Goal: Task Accomplishment & Management: Use online tool/utility

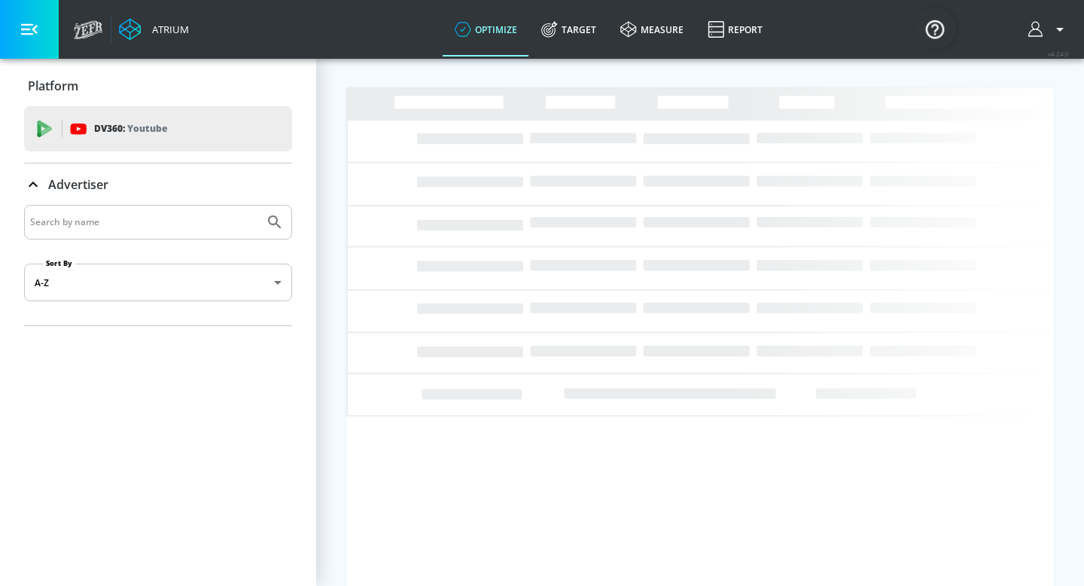
click at [367, 40] on div "Atrium optimize Target measure Report optimize Target measure Report v 4.24.0" at bounding box center [575, 29] width 1018 height 59
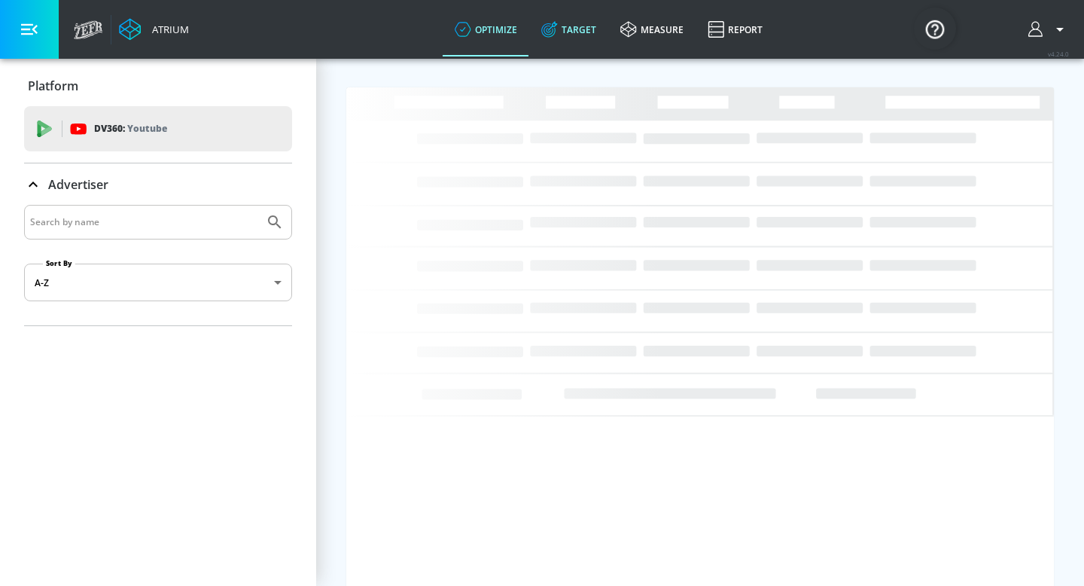
click at [566, 33] on link "Target" at bounding box center [568, 29] width 79 height 54
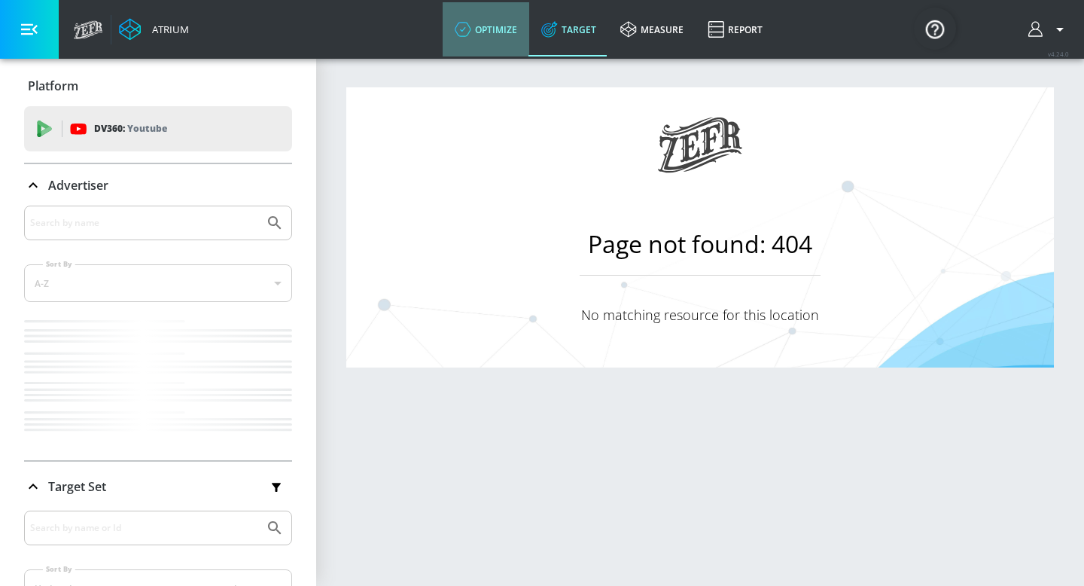
click at [493, 40] on link "optimize" at bounding box center [486, 29] width 87 height 54
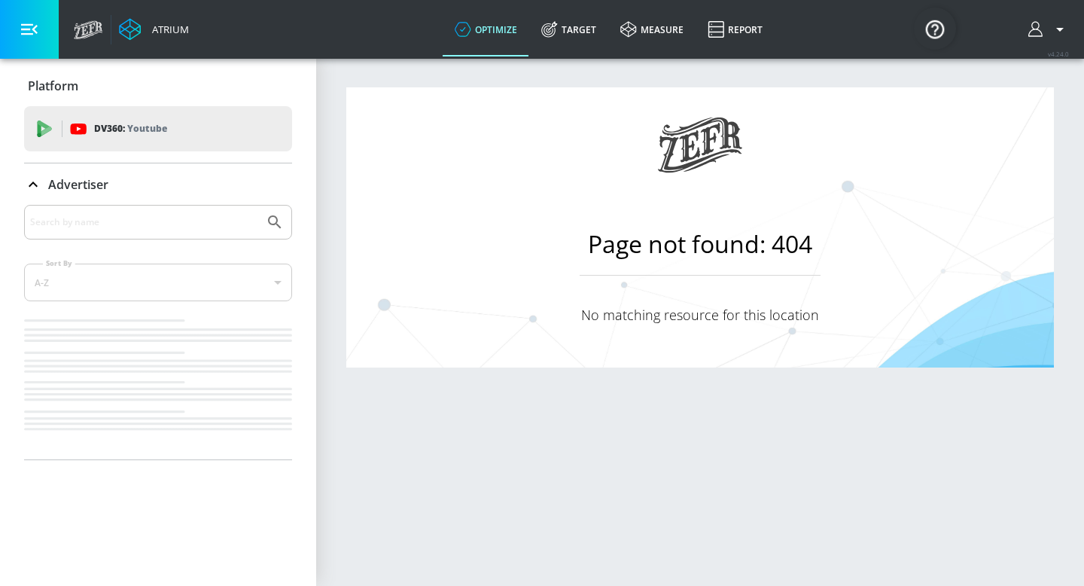
click at [1064, 30] on icon "button" at bounding box center [1060, 29] width 18 height 18
click at [784, 81] on div at bounding box center [542, 293] width 1084 height 586
click at [530, 75] on section "Page not found: 404 No matching resource for this location" at bounding box center [700, 321] width 768 height 529
click at [1057, 28] on icon "button" at bounding box center [1060, 30] width 8 height 4
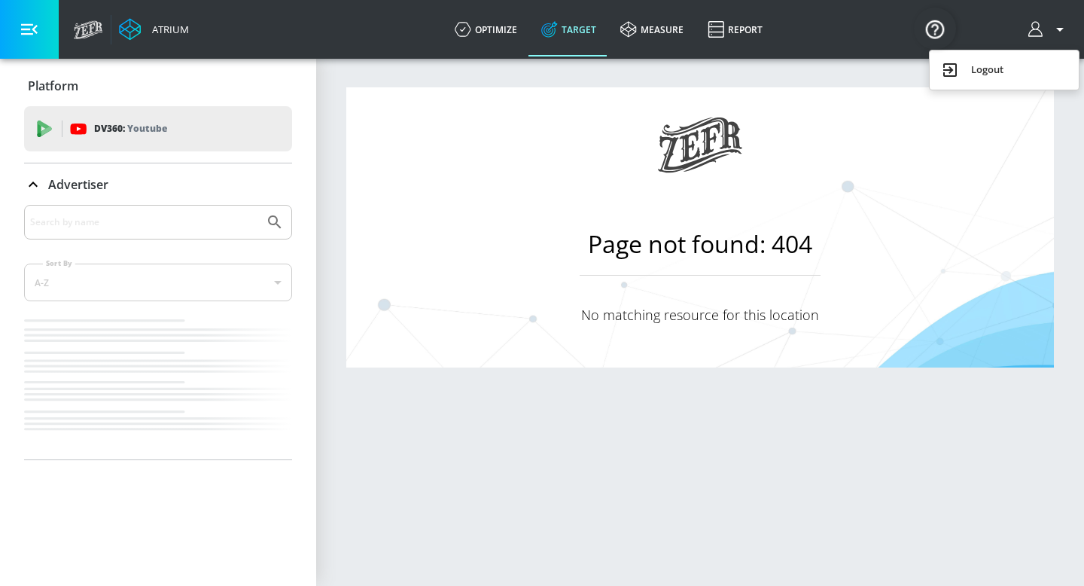
click at [839, 72] on div at bounding box center [542, 293] width 1084 height 586
click at [1059, 30] on icon "button" at bounding box center [1060, 30] width 8 height 4
click at [873, 62] on div at bounding box center [542, 293] width 1084 height 586
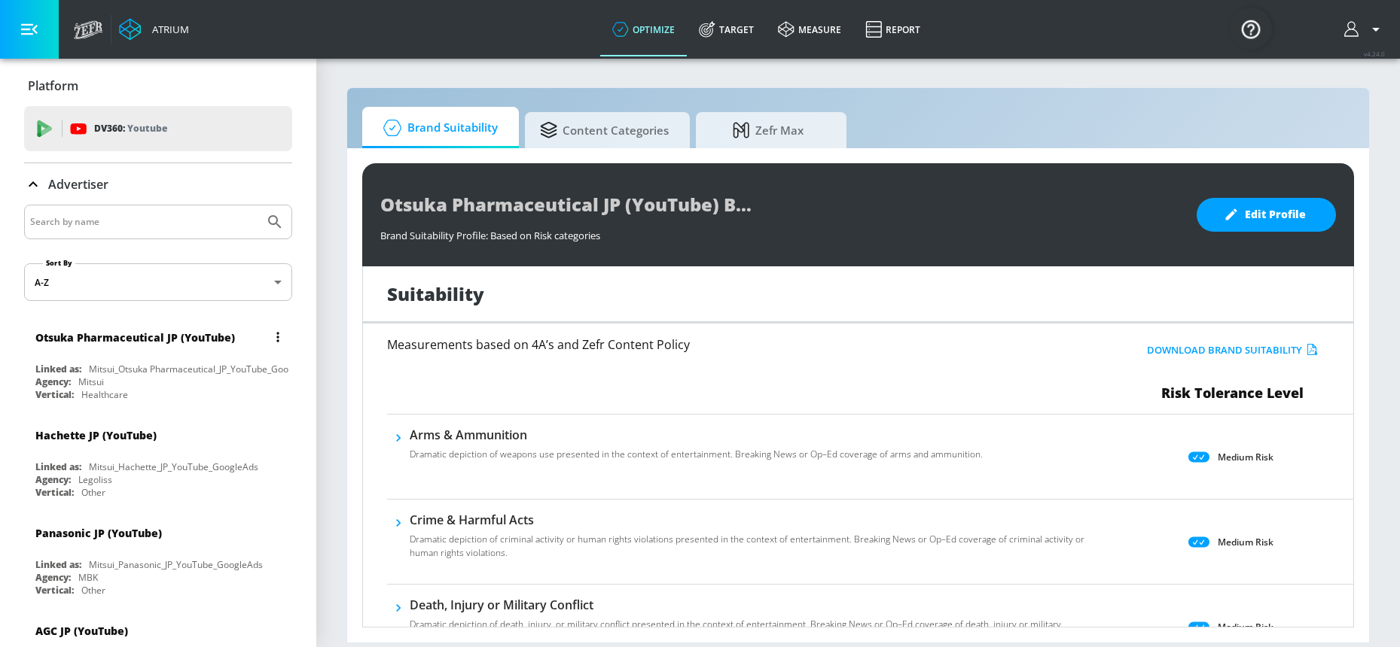
click at [126, 368] on div "Mitsui_Otsuka Pharmaceutical_JP_YouTube_GoogleAds" at bounding box center [203, 369] width 228 height 13
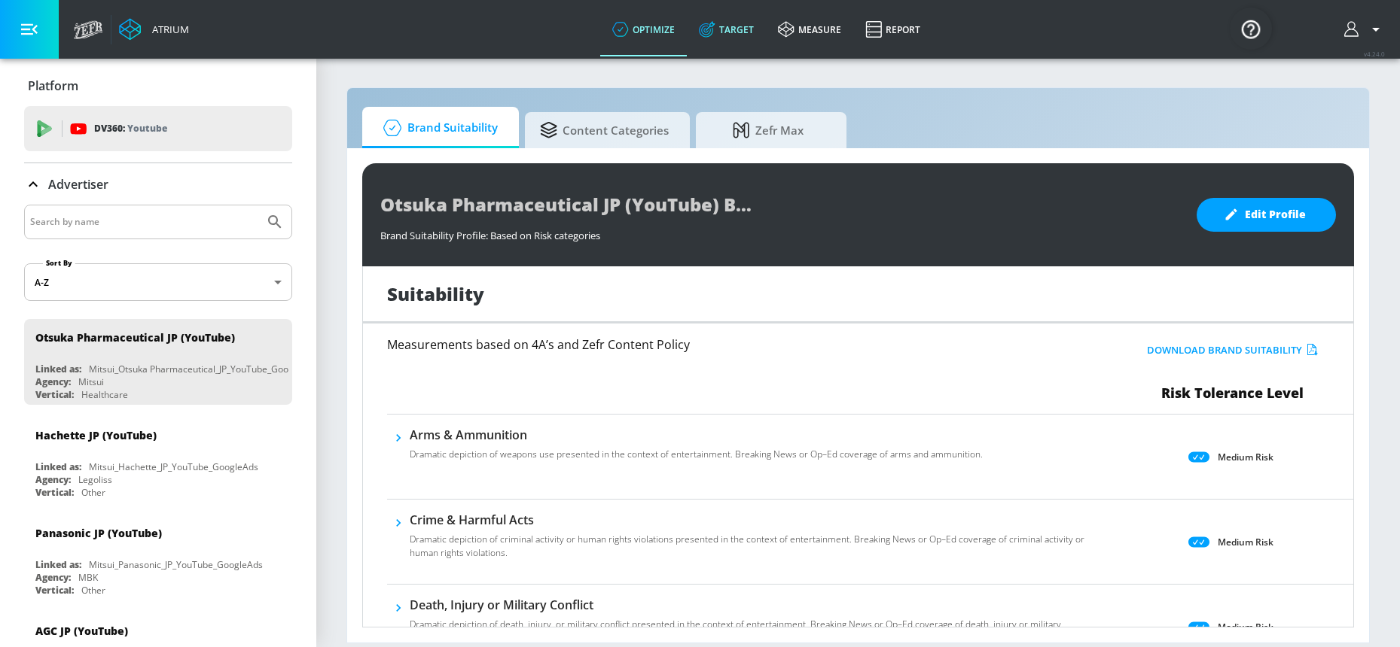
click at [714, 34] on icon at bounding box center [707, 29] width 17 height 17
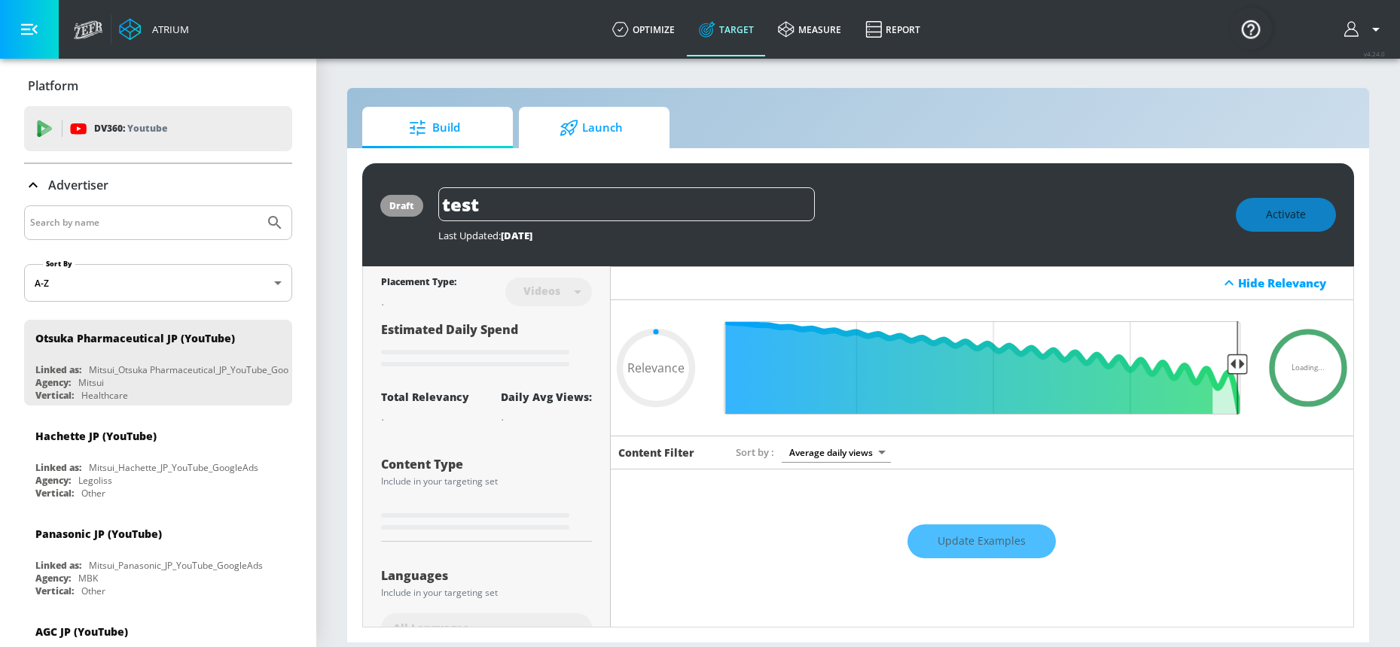
type input "0.05"
click at [580, 124] on div at bounding box center [570, 128] width 23 height 17
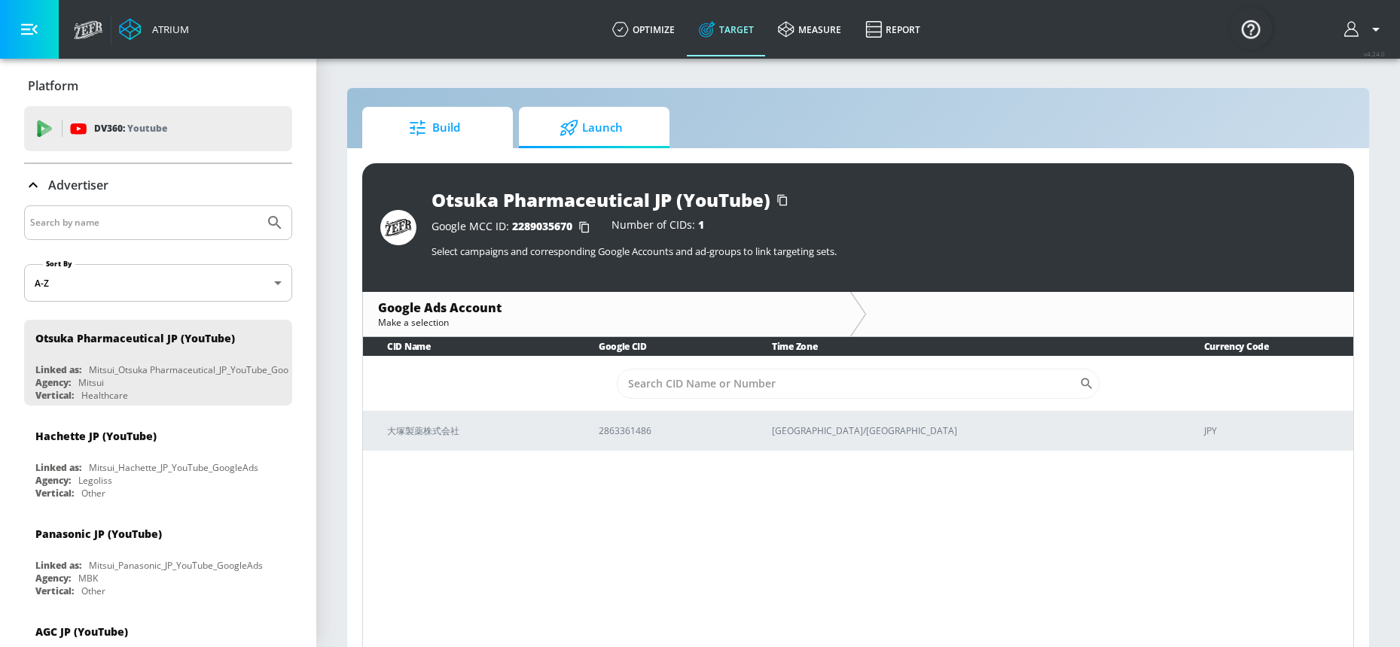
click at [457, 136] on span "Build" at bounding box center [434, 128] width 114 height 36
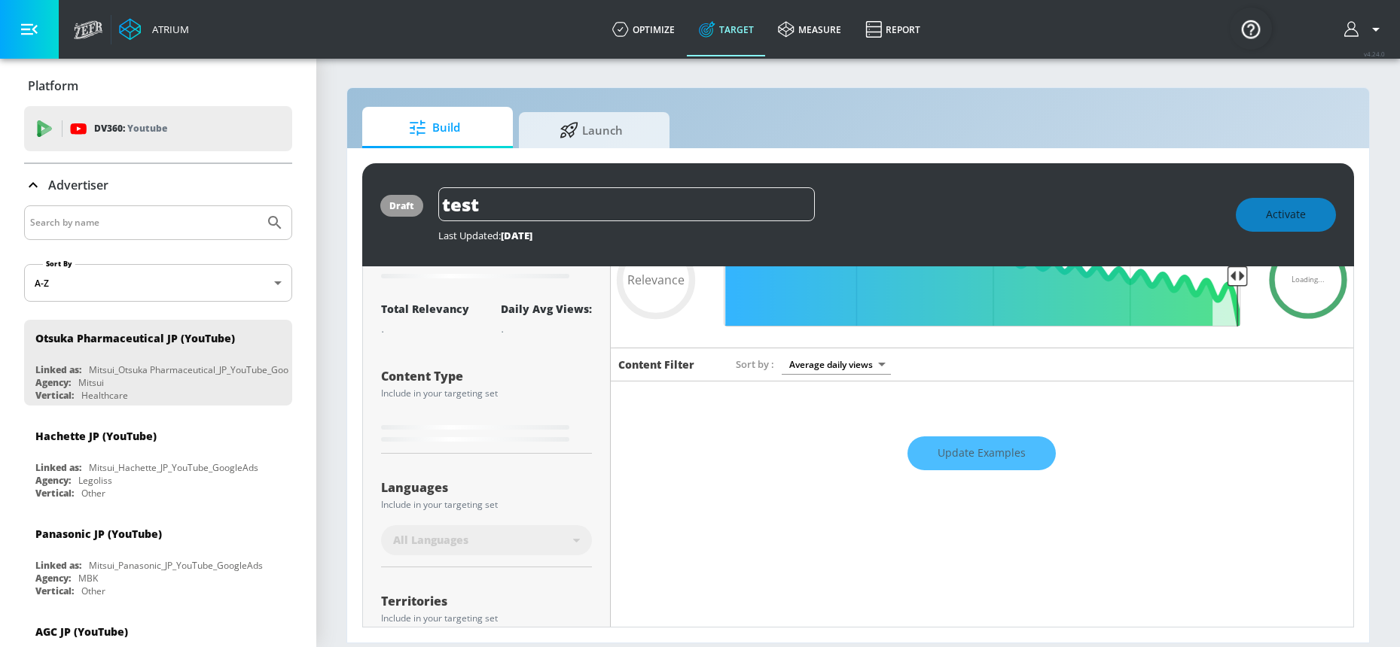
type input "0.52"
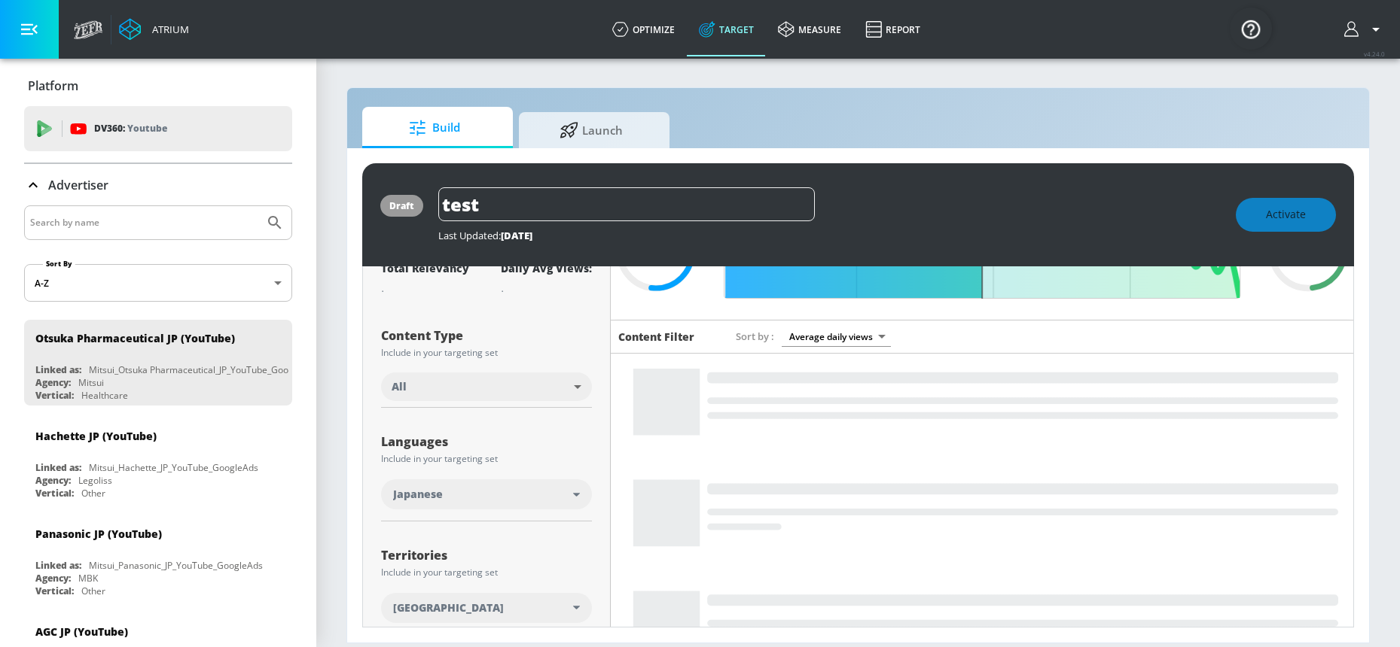
scroll to position [123, 0]
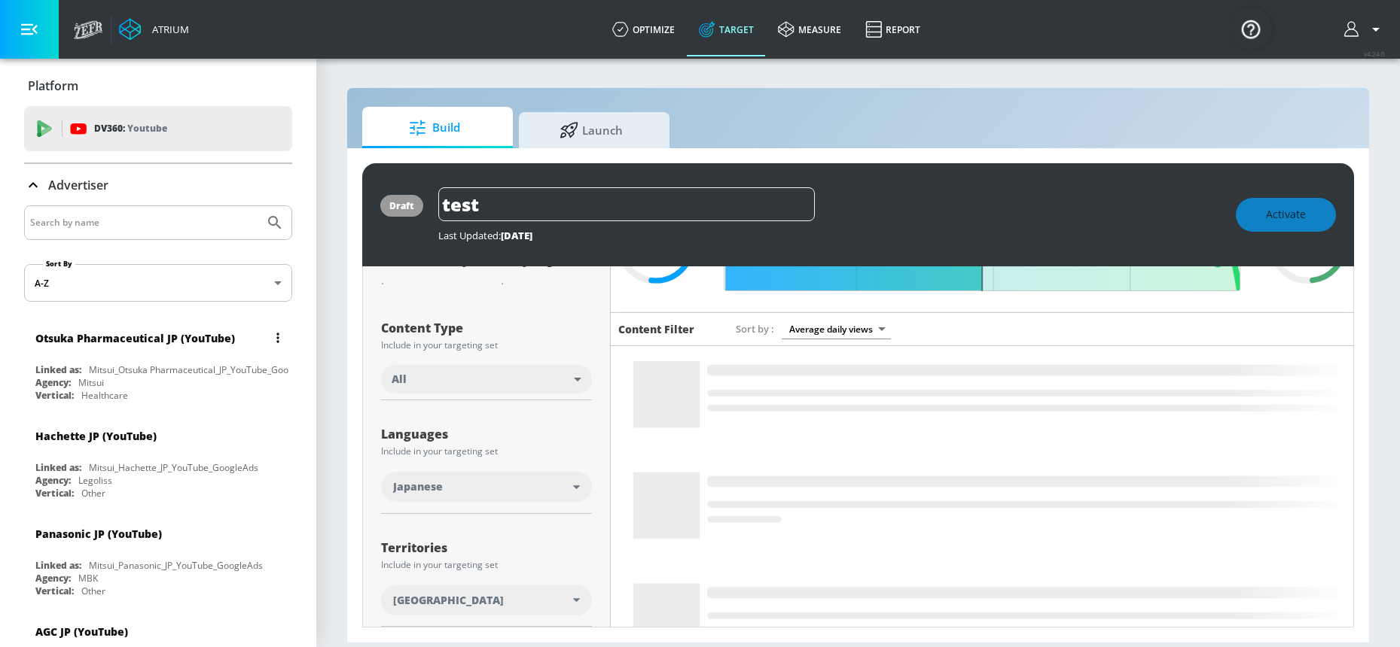
click at [124, 368] on div "Mitsui_Otsuka Pharmaceutical_JP_YouTube_GoogleAds" at bounding box center [203, 370] width 228 height 13
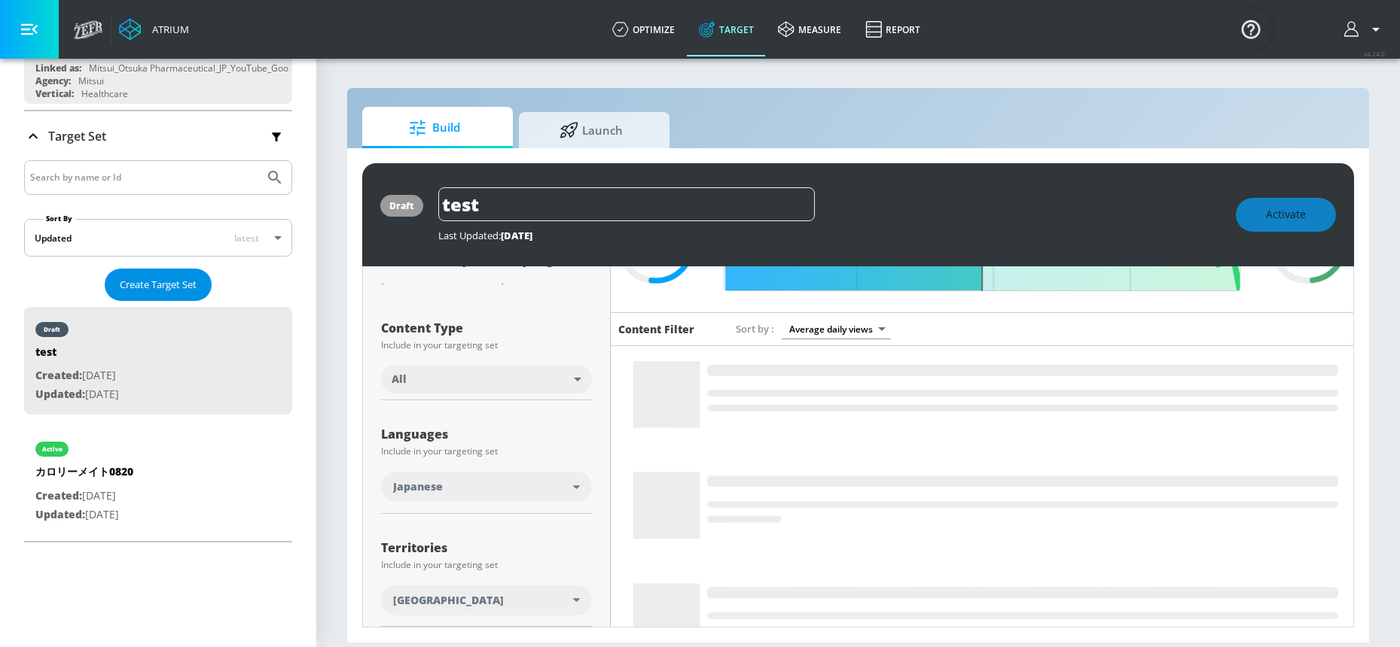
scroll to position [246, 0]
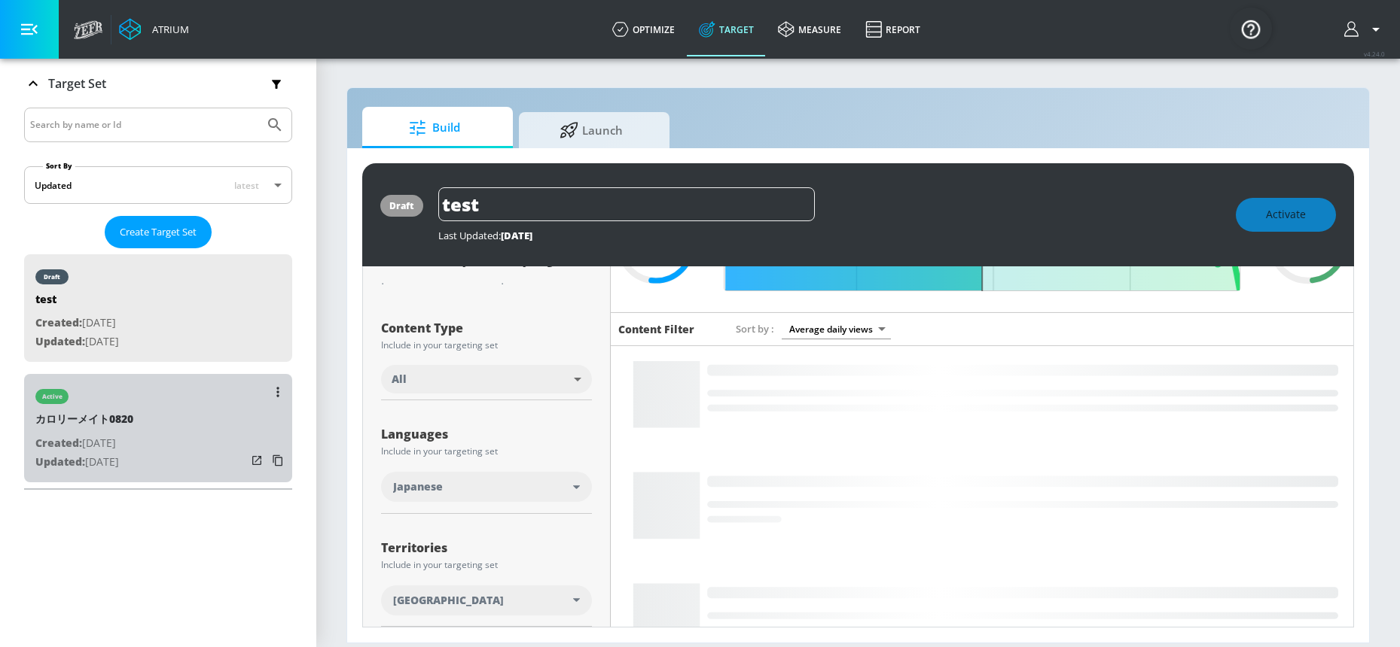
click at [105, 435] on p "Created: [DATE]" at bounding box center [84, 443] width 98 height 19
type input "カロリーメイト0820"
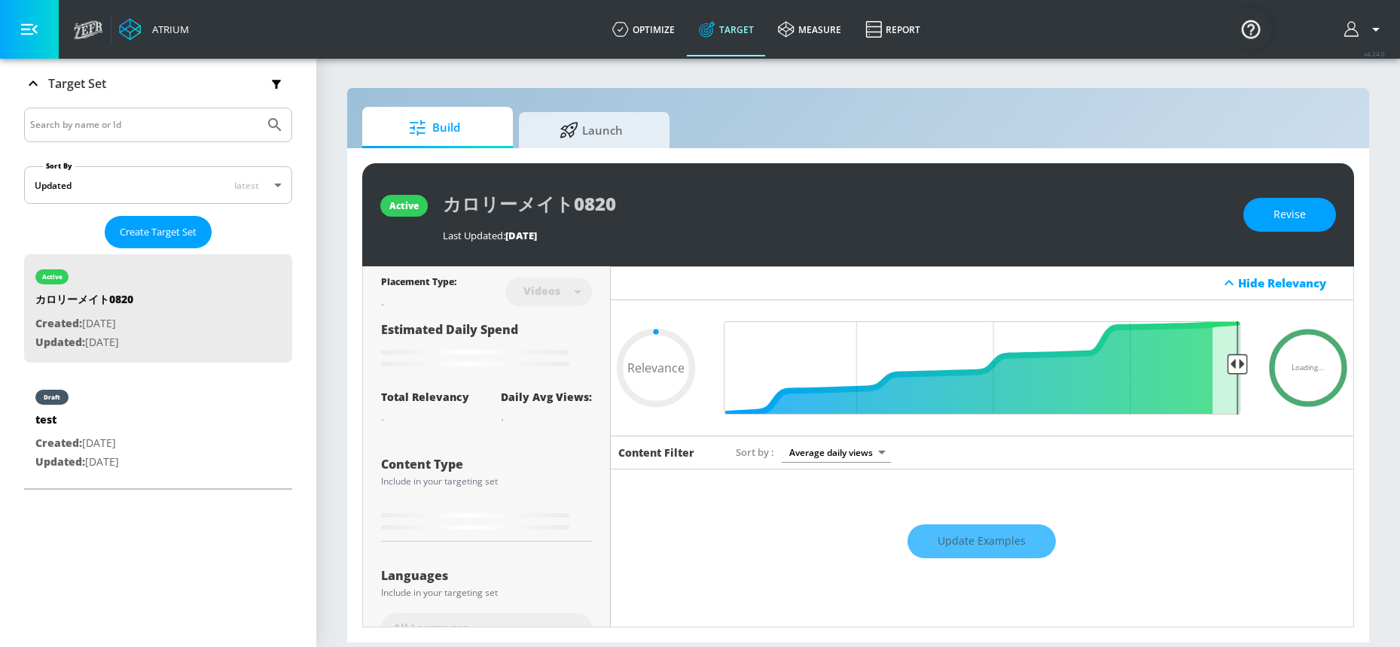
type input "0.6"
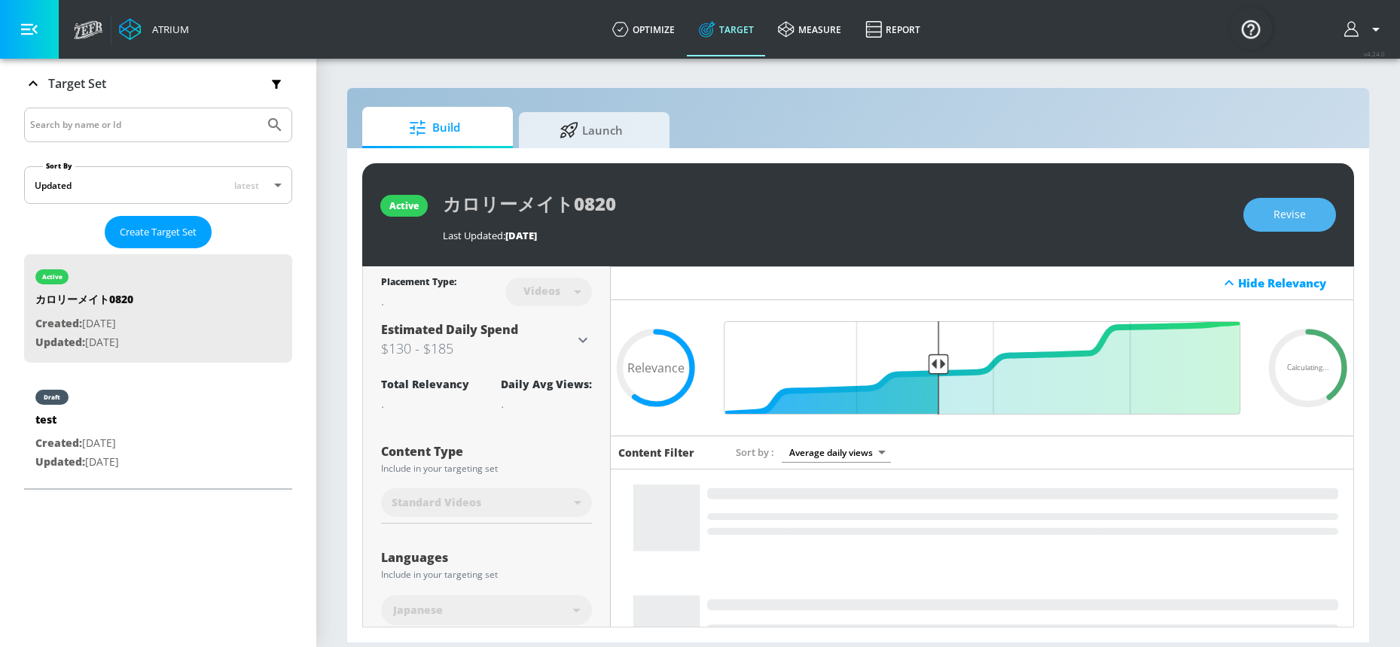
click at [1283, 211] on span "Revise" at bounding box center [1289, 215] width 32 height 19
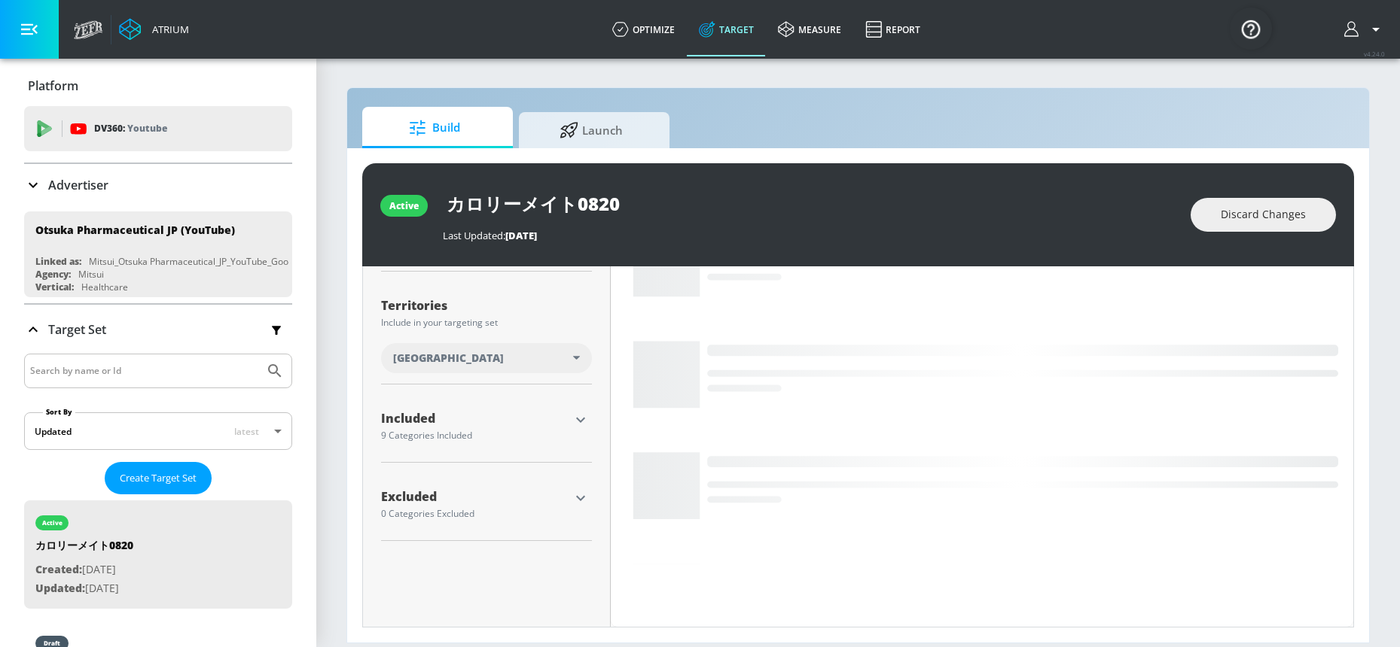
click at [66, 193] on p "Advertiser" at bounding box center [78, 185] width 60 height 17
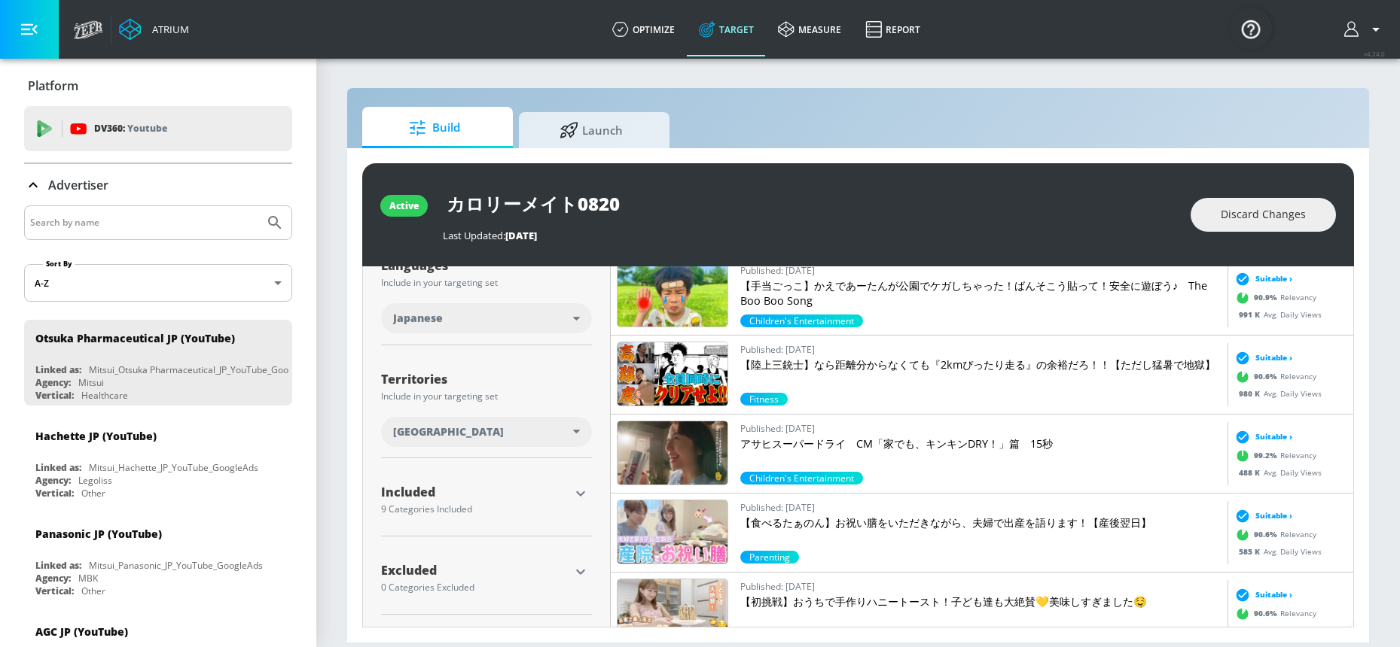
scroll to position [292, 0]
click at [130, 224] on input "Search by name" at bounding box center [144, 223] width 228 height 20
type input "[PERSON_NAME]"
click at [258, 206] on button "Submit Search" at bounding box center [274, 222] width 33 height 33
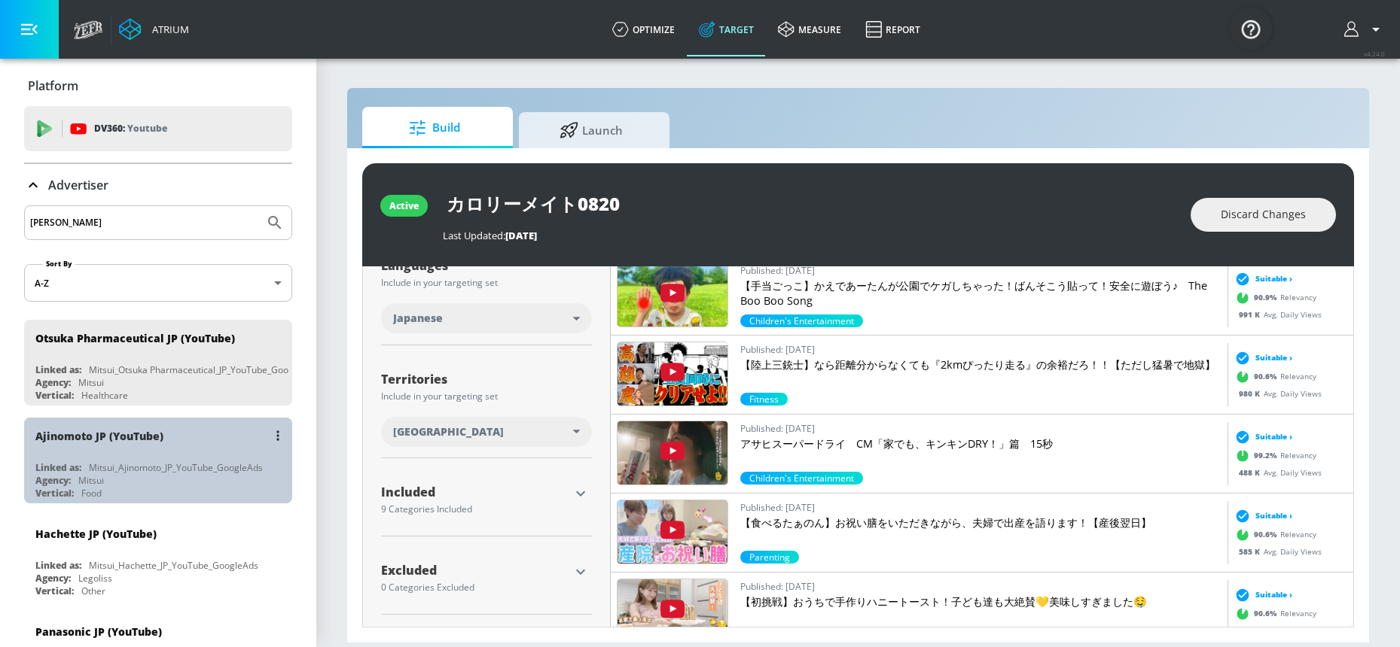
click at [99, 483] on div "Mitsui" at bounding box center [91, 480] width 26 height 13
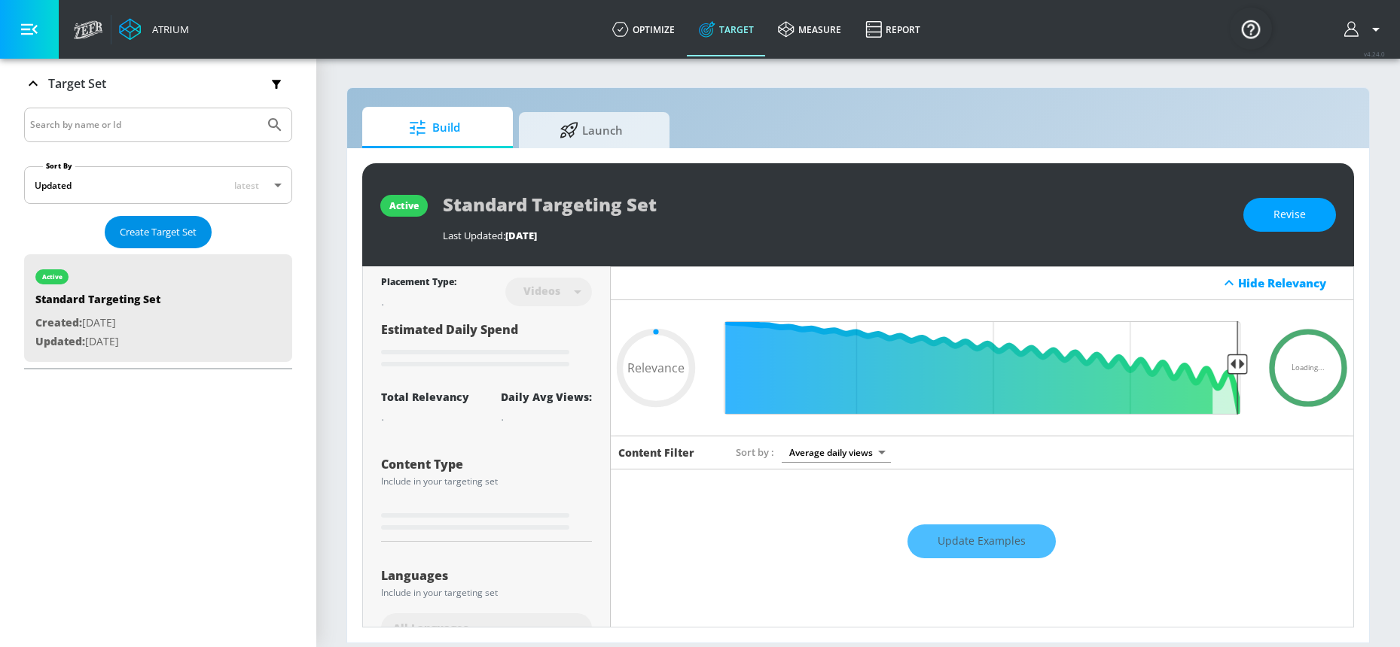
scroll to position [220, 0]
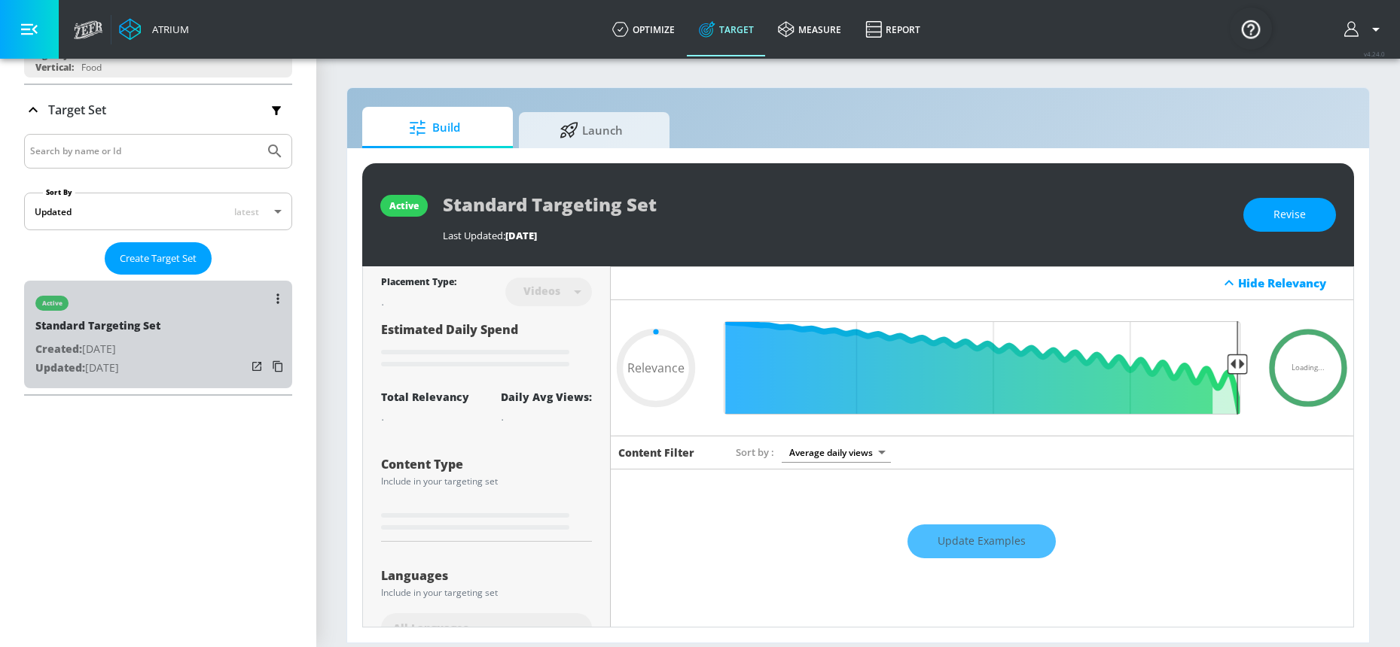
click at [96, 350] on p "Created: [DATE]" at bounding box center [97, 349] width 125 height 19
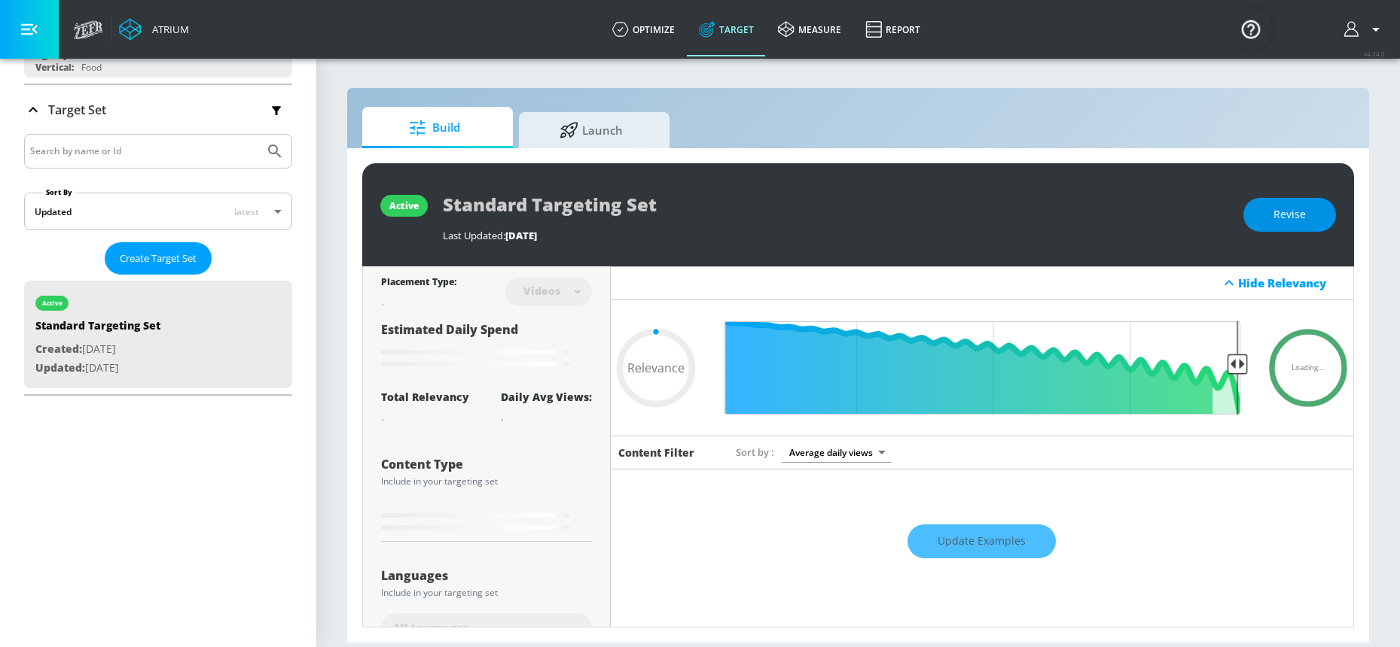
click at [1275, 209] on span "Revise" at bounding box center [1289, 215] width 32 height 19
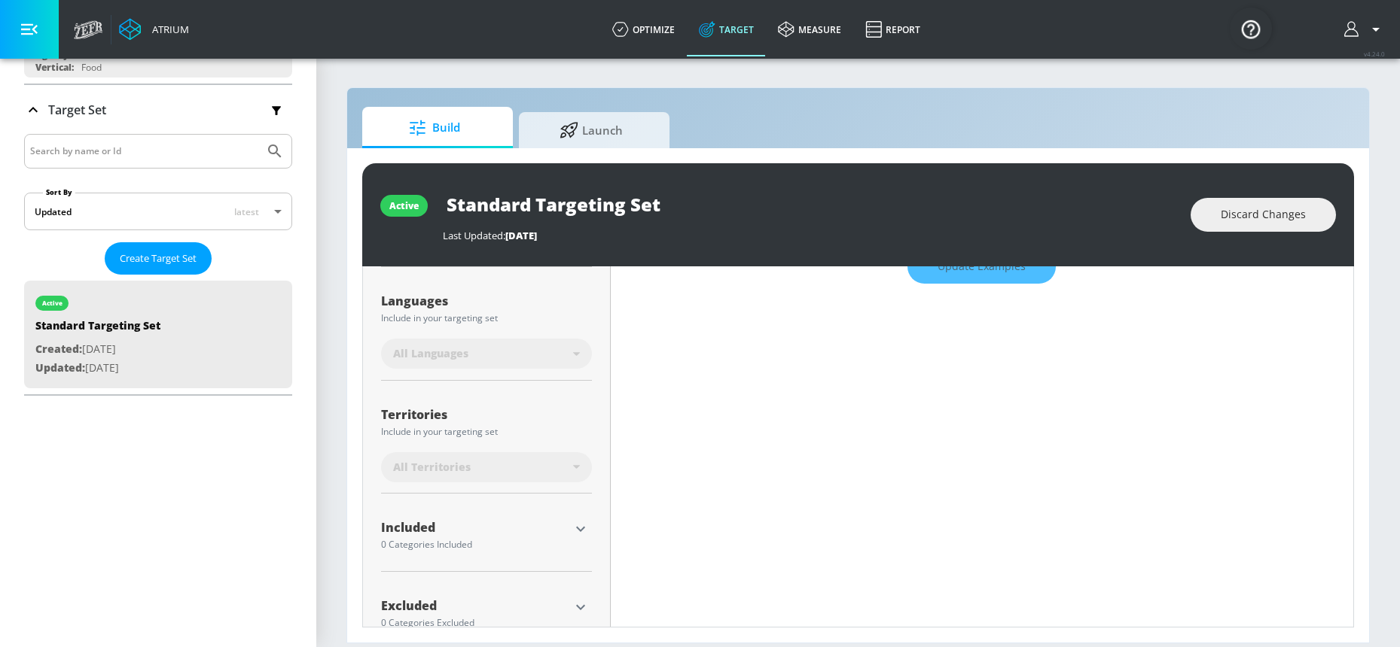
scroll to position [310, 0]
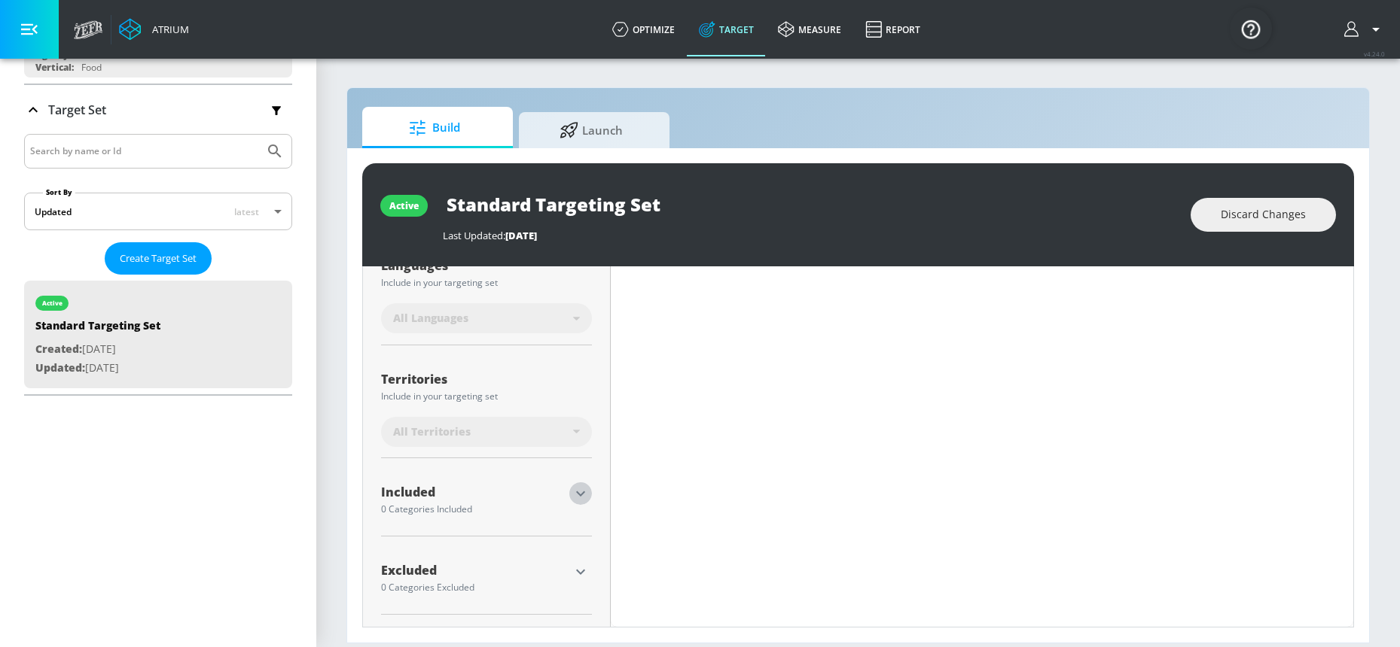
click at [573, 498] on icon "button" at bounding box center [580, 494] width 18 height 18
click at [572, 498] on icon "button" at bounding box center [580, 494] width 18 height 18
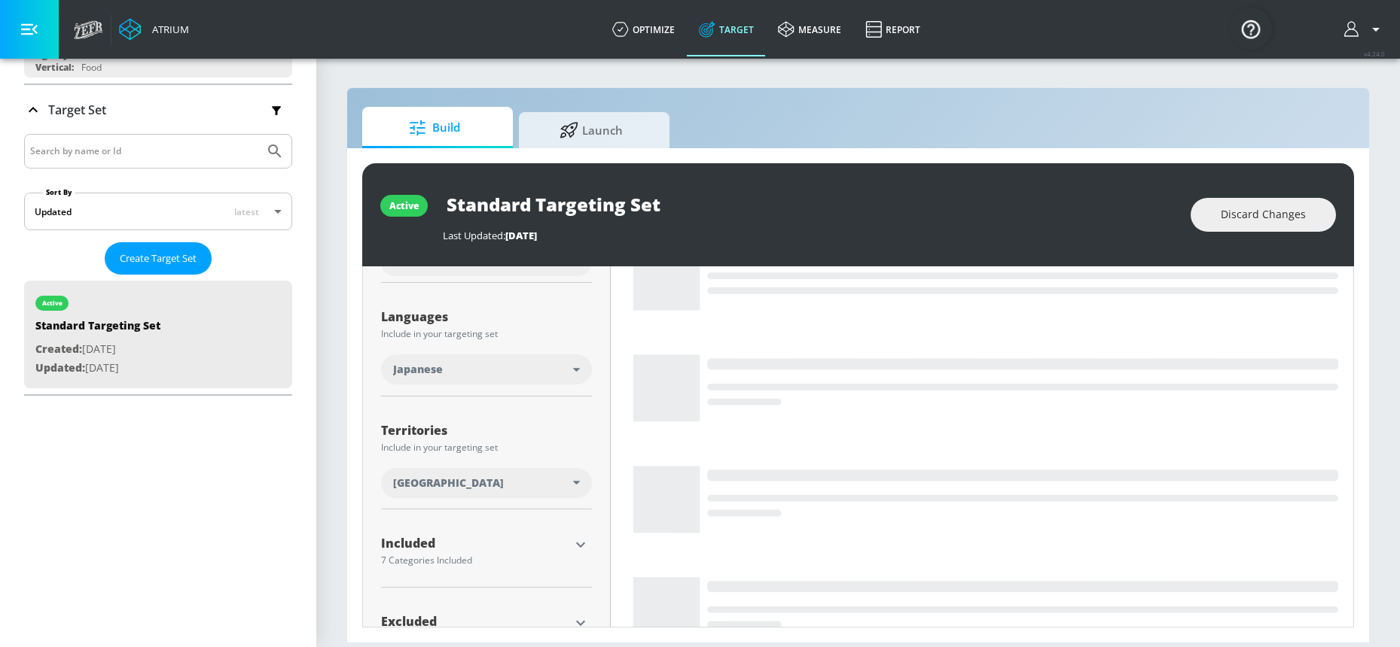
scroll to position [366, 0]
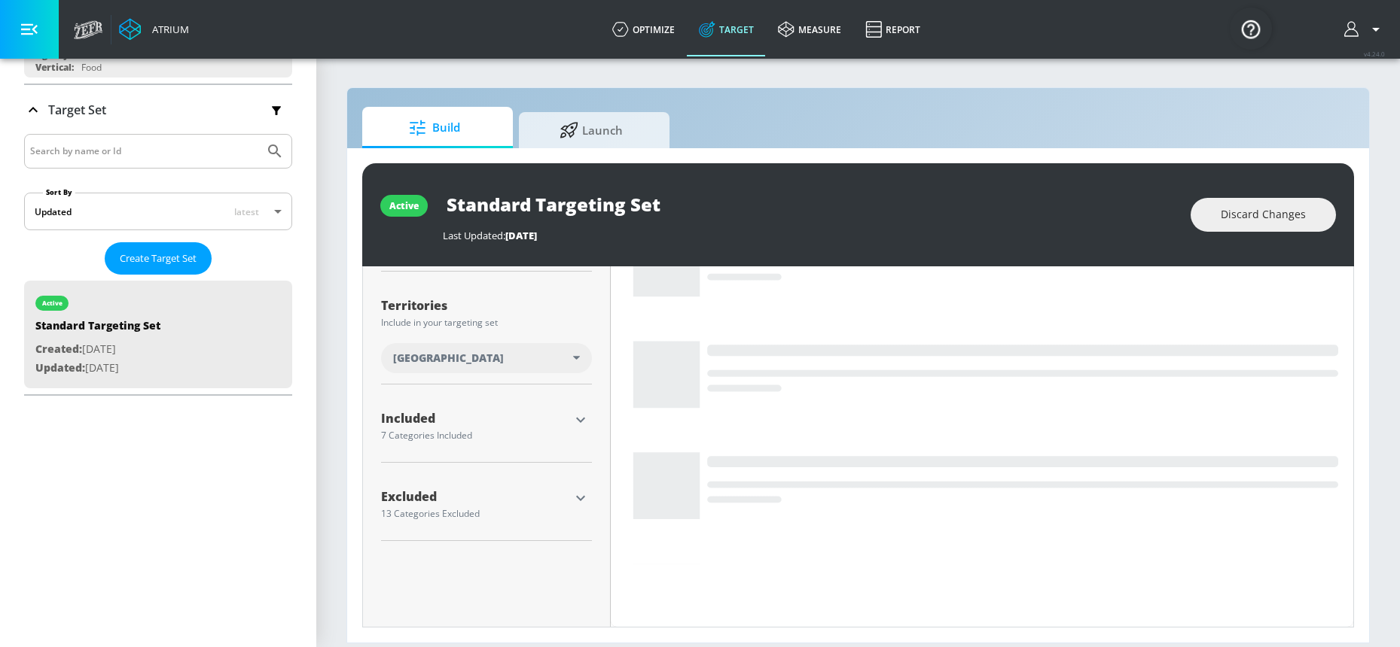
click at [577, 416] on icon "button" at bounding box center [580, 420] width 18 height 18
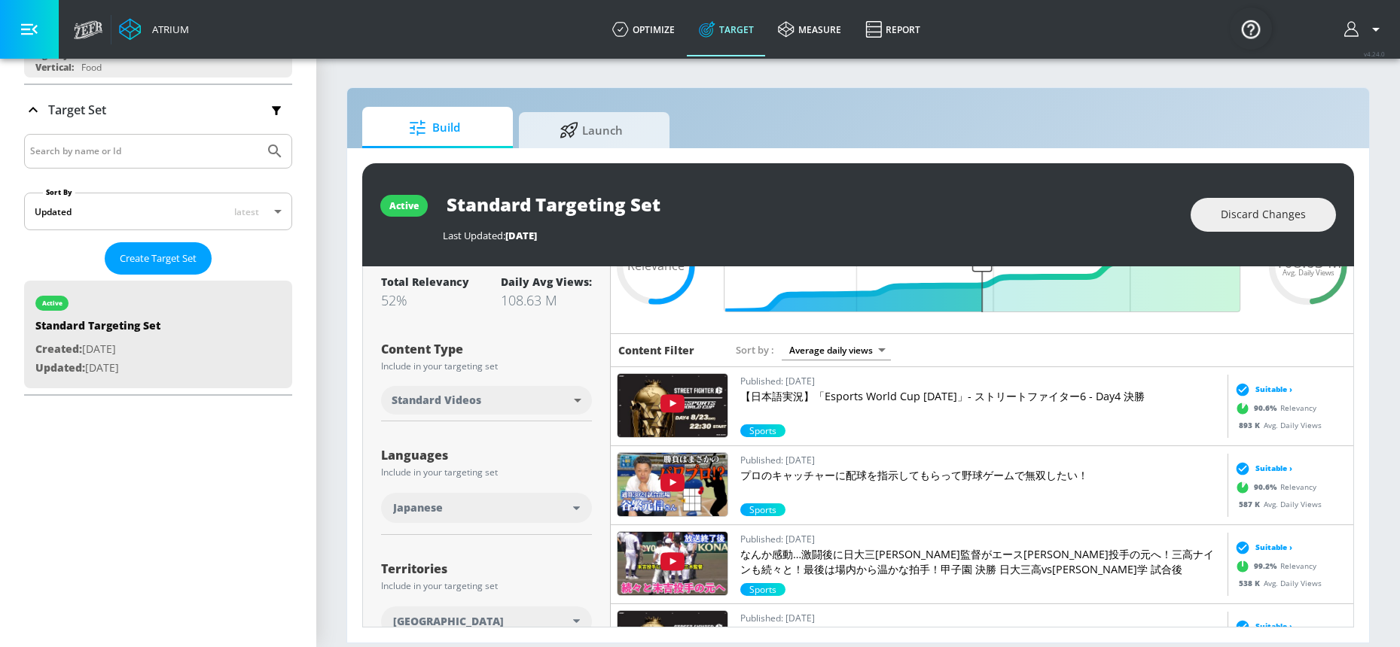
scroll to position [0, 0]
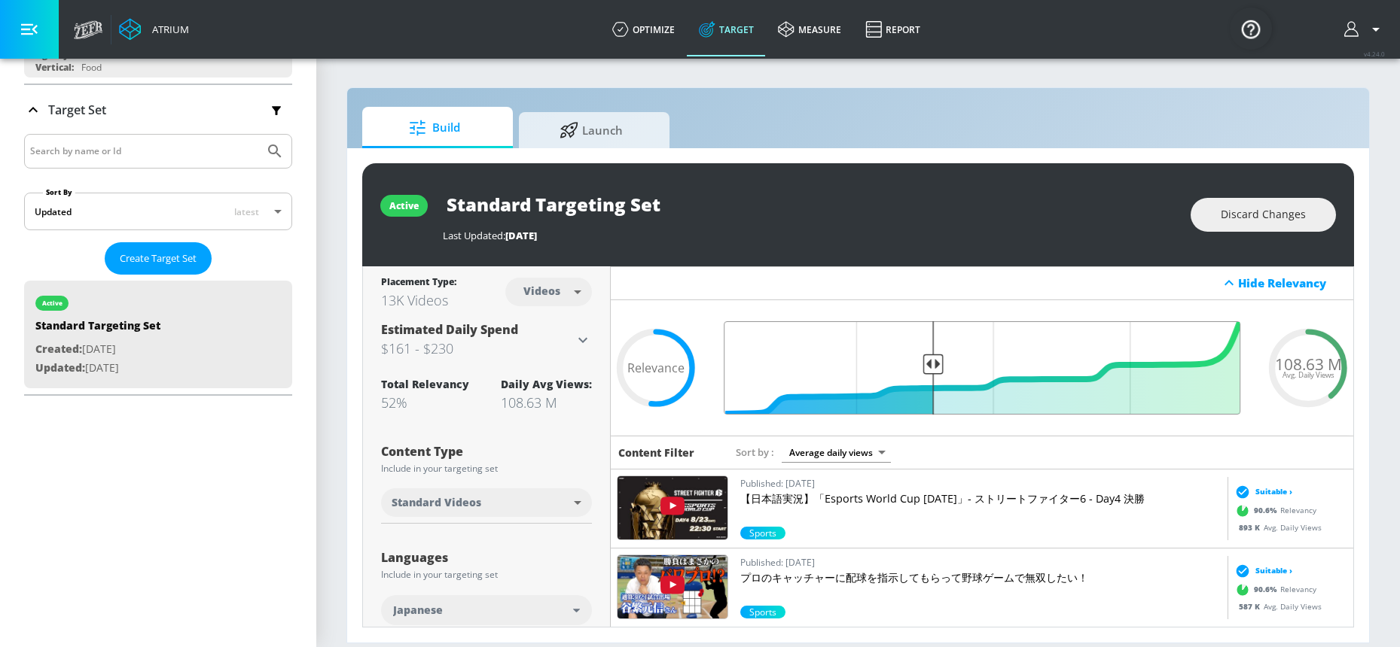
drag, startPoint x: 979, startPoint y: 363, endPoint x: 930, endPoint y: 365, distance: 49.0
click at [930, 365] on input "Final Threshold" at bounding box center [982, 367] width 532 height 93
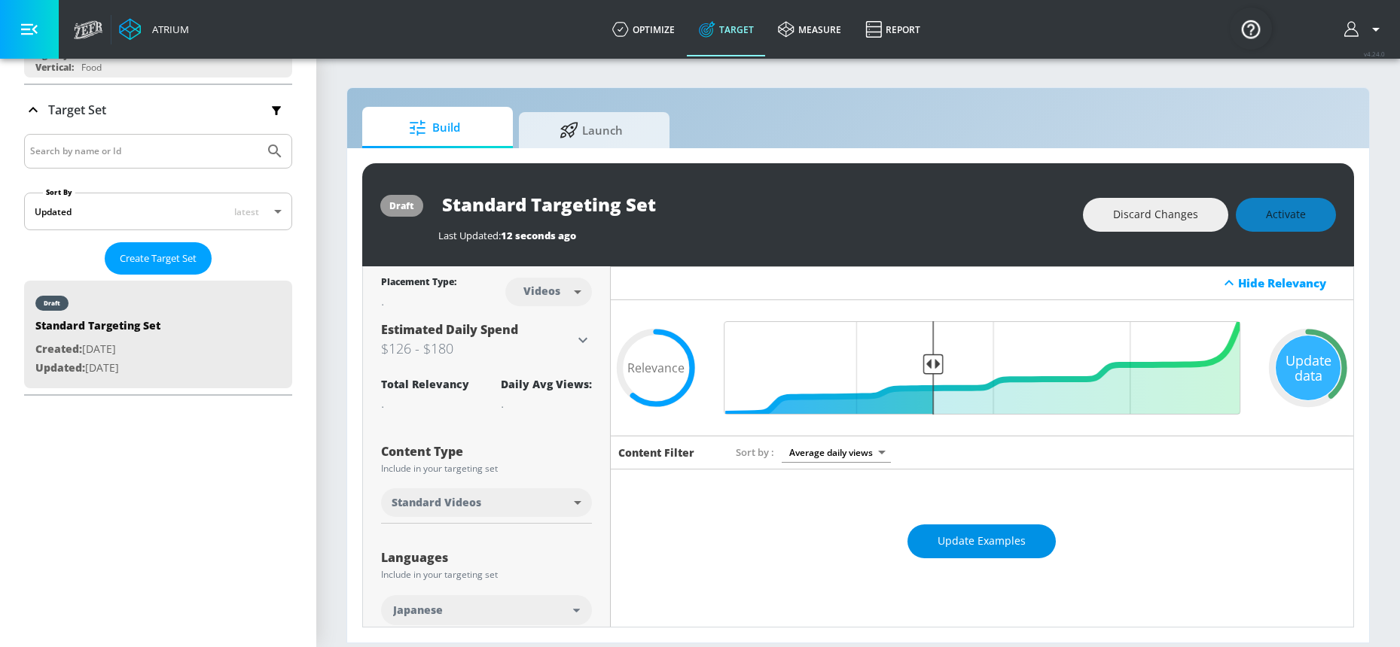
click at [946, 548] on span "Update Examples" at bounding box center [981, 541] width 88 height 19
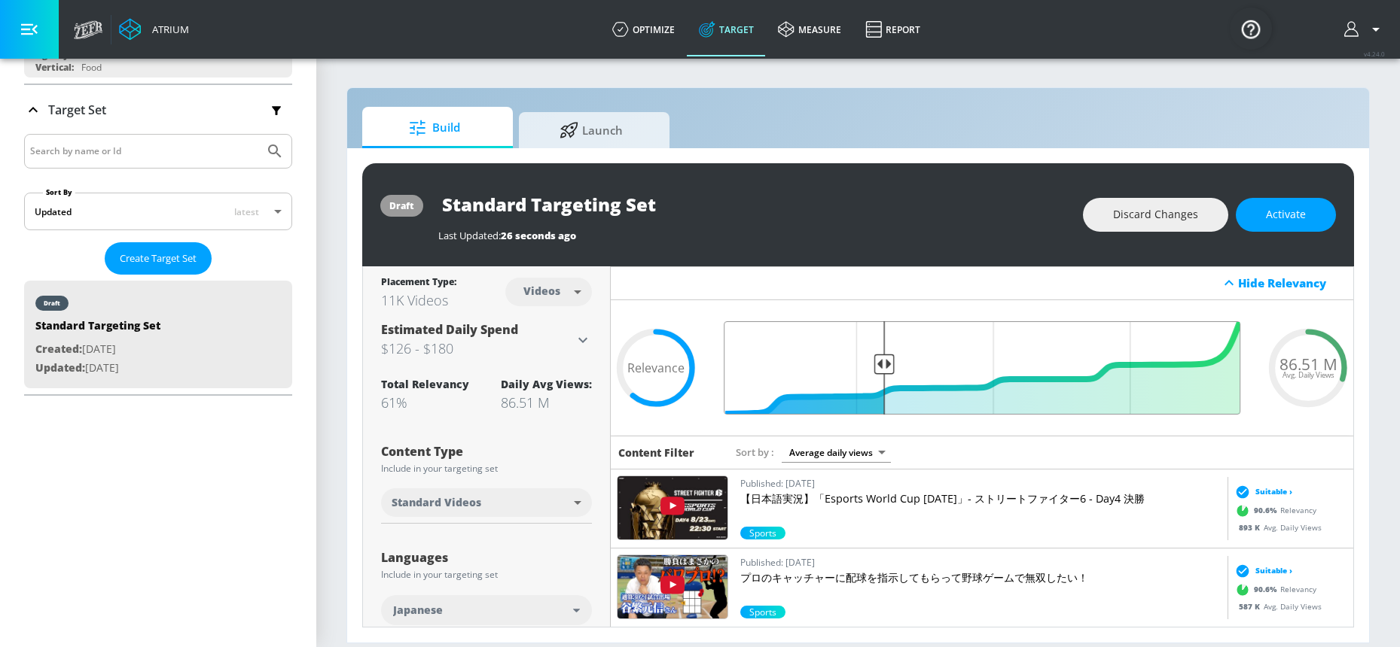
drag, startPoint x: 928, startPoint y: 366, endPoint x: 883, endPoint y: 361, distance: 44.7
click at [883, 363] on input "Final Threshold" at bounding box center [982, 367] width 532 height 93
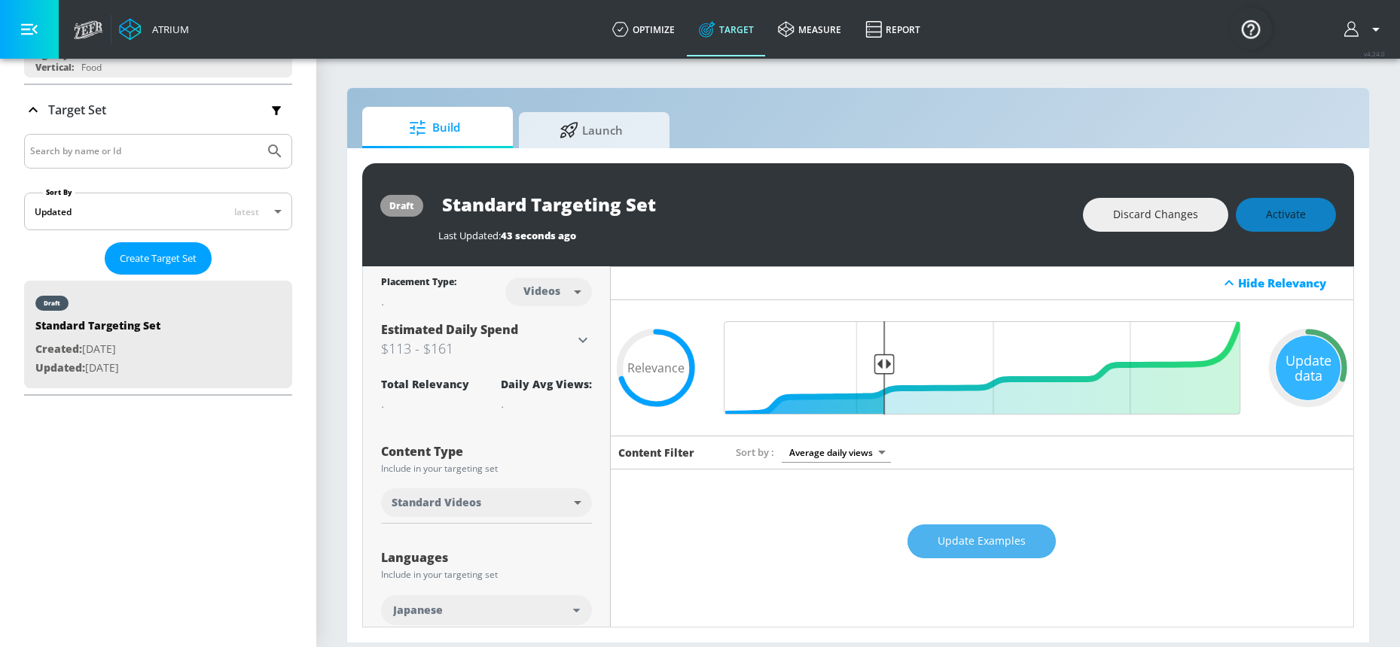
click at [978, 544] on span "Update Examples" at bounding box center [981, 541] width 88 height 19
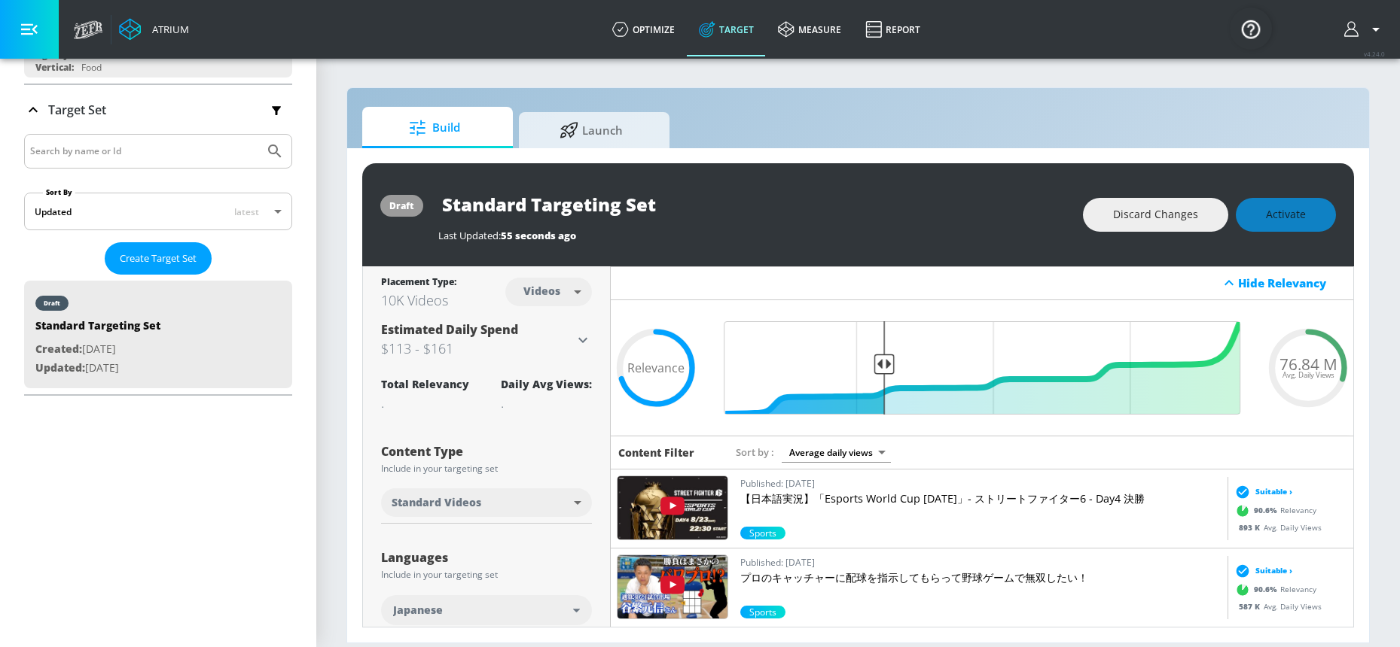
click at [1243, 256] on div "draft Standard Targeting Set Last Updated: 55 seconds ago Discard Changes Activ…" at bounding box center [858, 214] width 992 height 103
click at [1271, 220] on div "Discard Changes Activate" at bounding box center [1209, 215] width 253 height 34
click at [876, 365] on input "Final Threshold" at bounding box center [982, 367] width 532 height 93
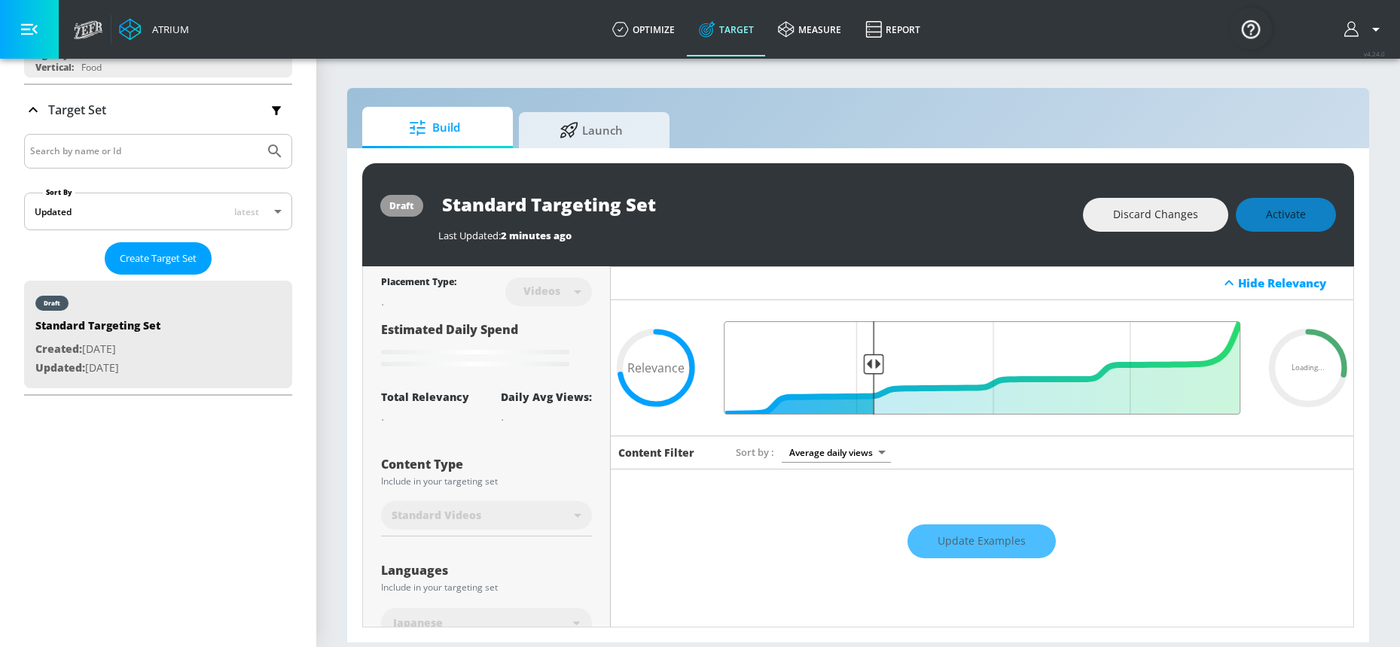
type input "0.72"
click at [873, 365] on input "Final Threshold" at bounding box center [982, 367] width 532 height 93
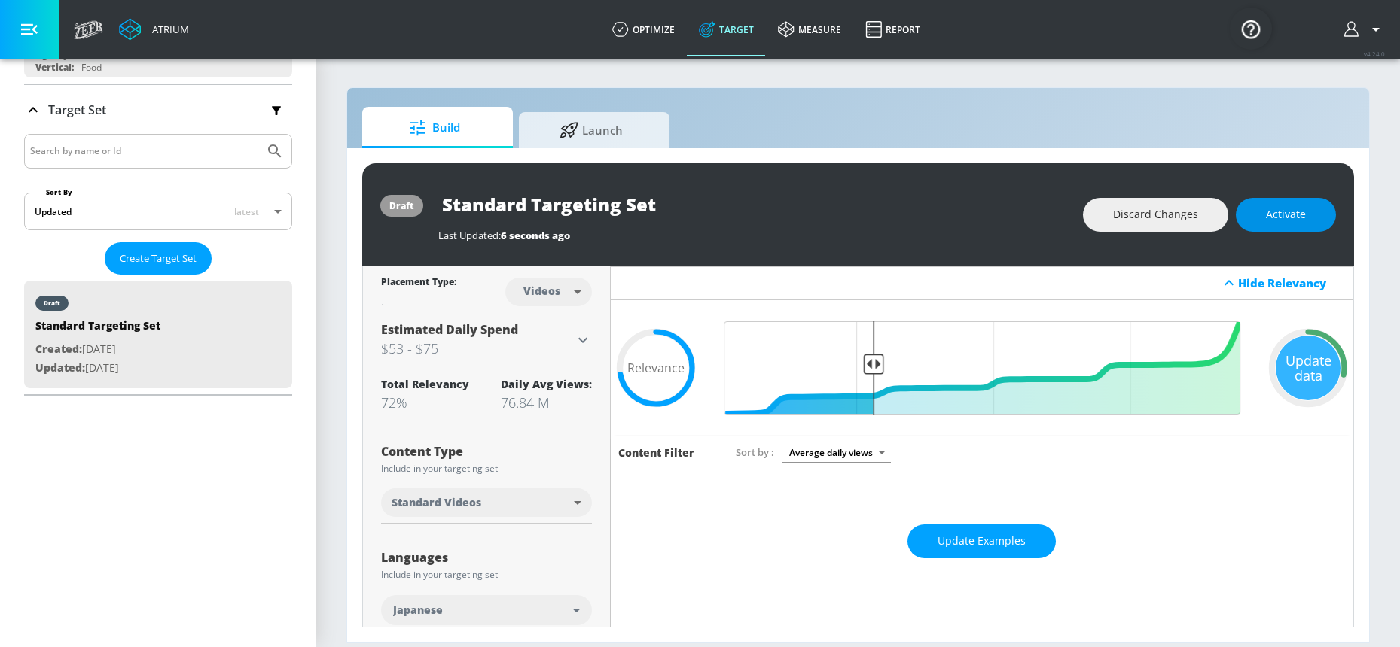
click at [1290, 212] on span "Activate" at bounding box center [1286, 215] width 40 height 19
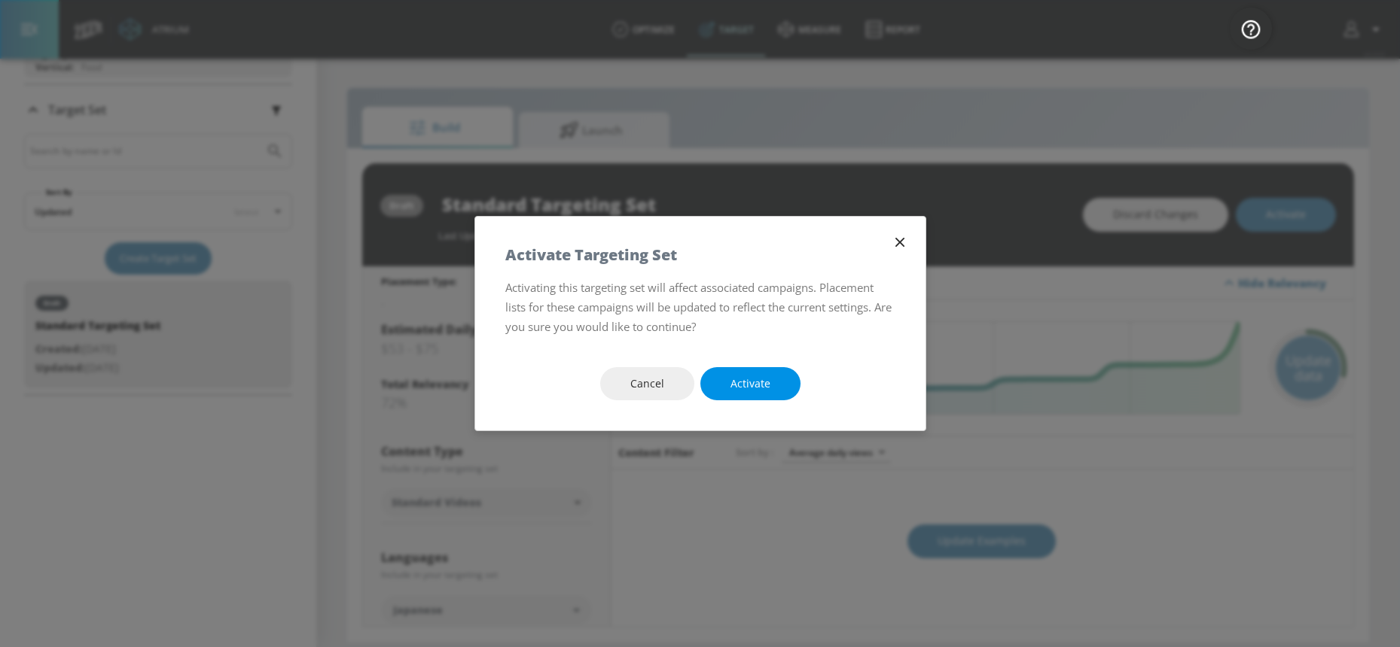
click at [750, 385] on span "Activate" at bounding box center [750, 384] width 40 height 19
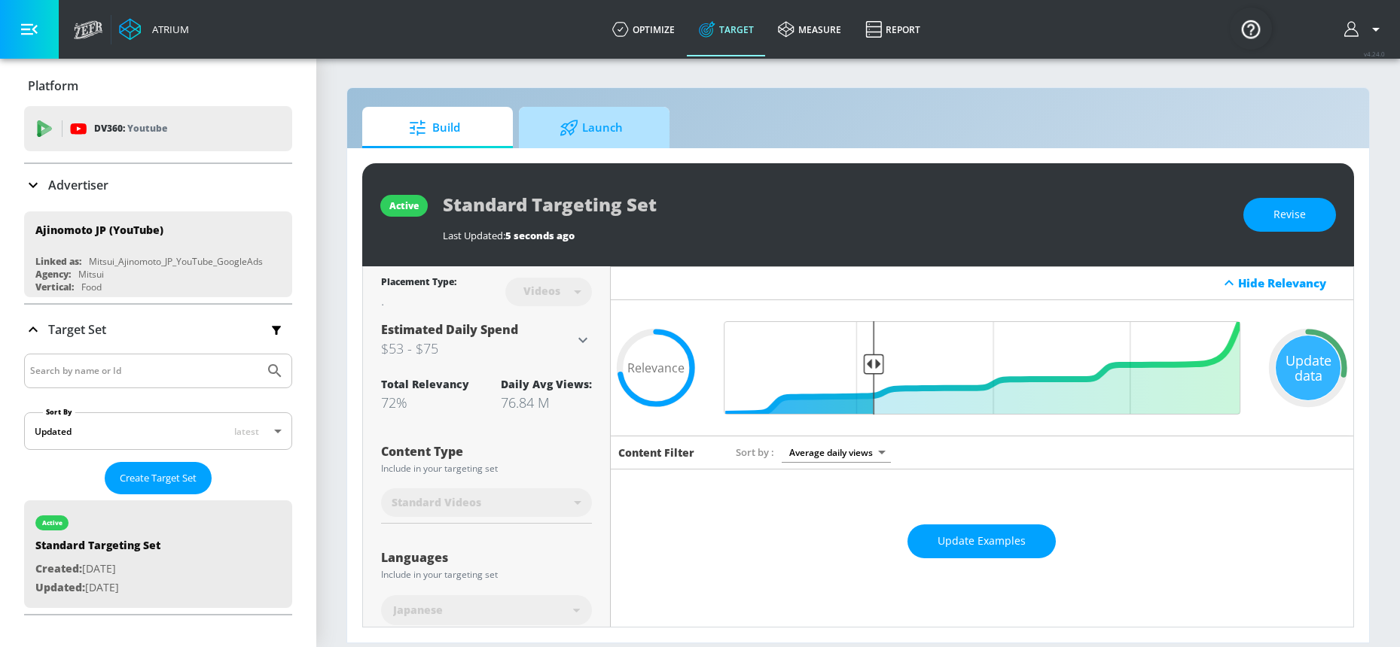
click at [612, 126] on span "Launch" at bounding box center [591, 128] width 114 height 36
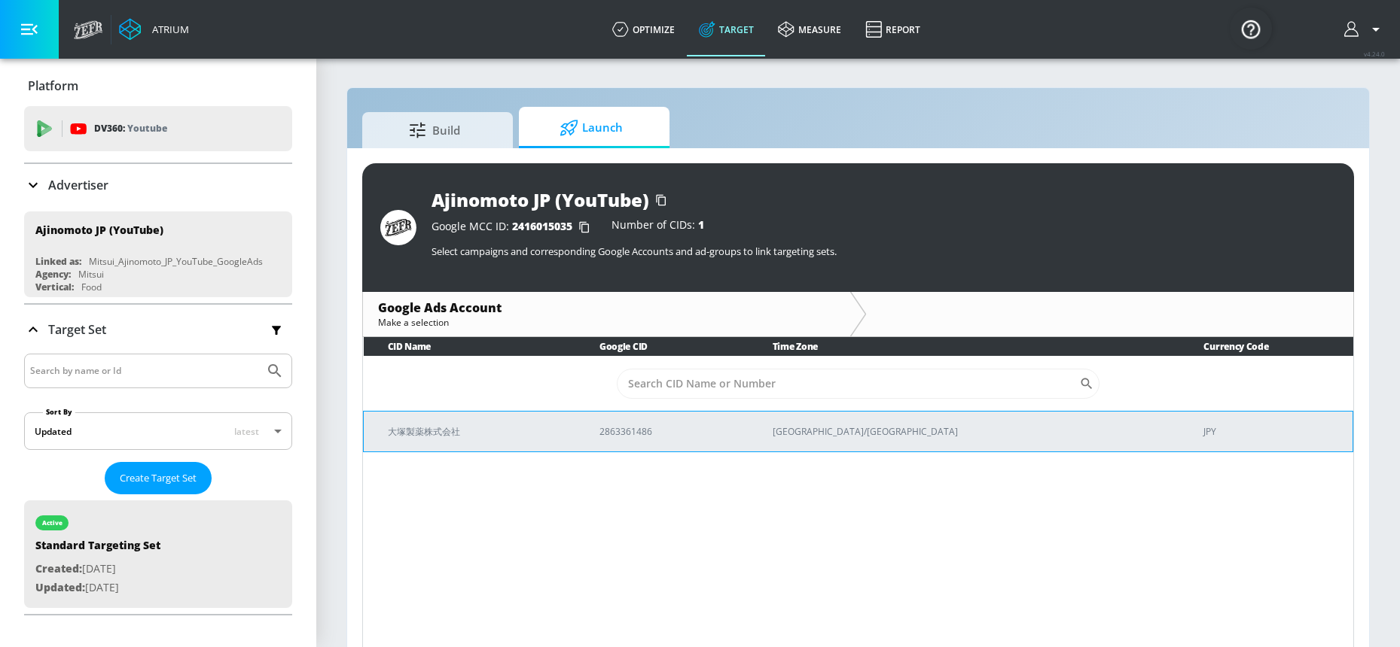
click at [431, 440] on td "大塚製薬株式会社" at bounding box center [470, 431] width 212 height 41
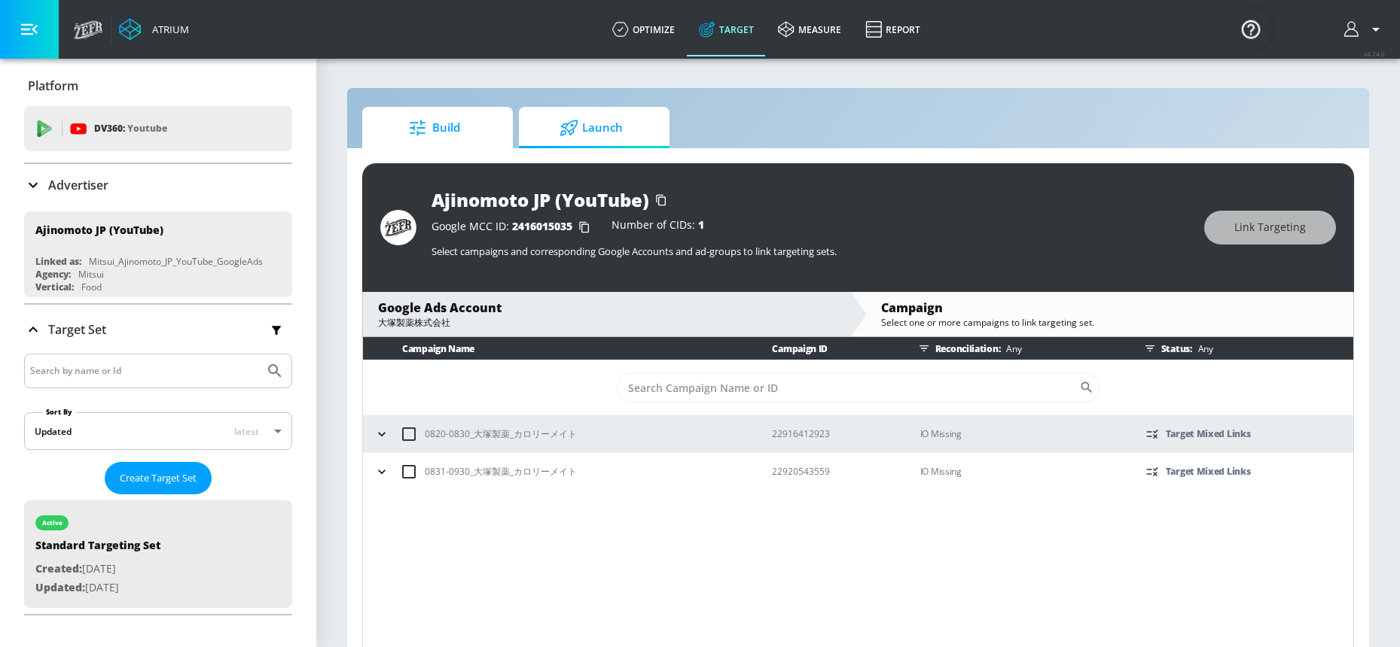
click at [460, 138] on span "Build" at bounding box center [434, 128] width 114 height 36
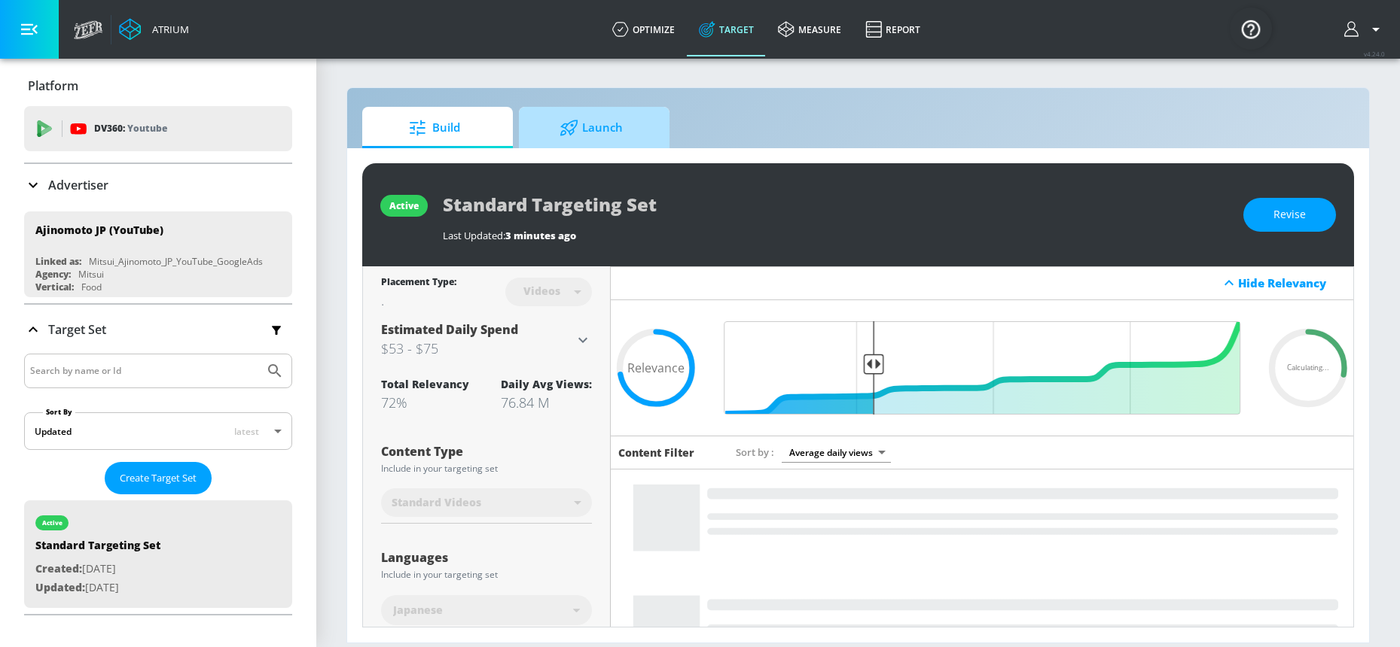
click at [570, 143] on span "Launch" at bounding box center [591, 128] width 114 height 36
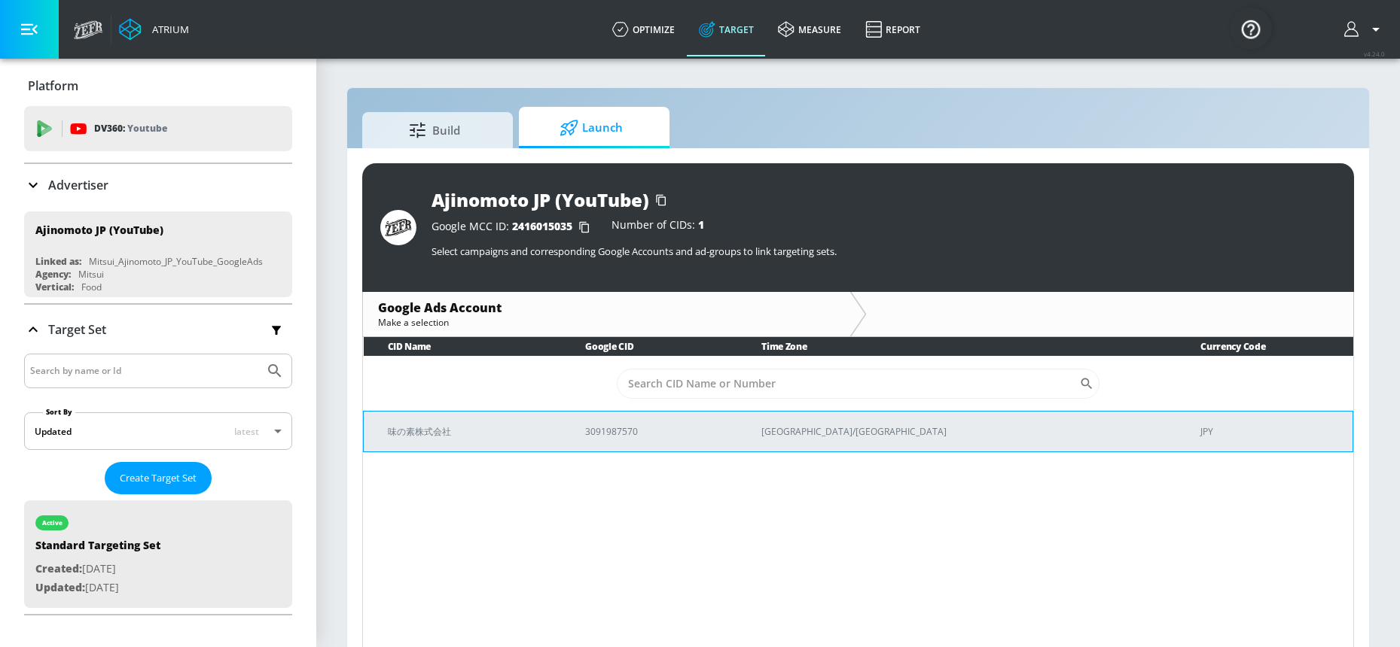
click at [420, 443] on td "味の素株式会社" at bounding box center [463, 431] width 198 height 41
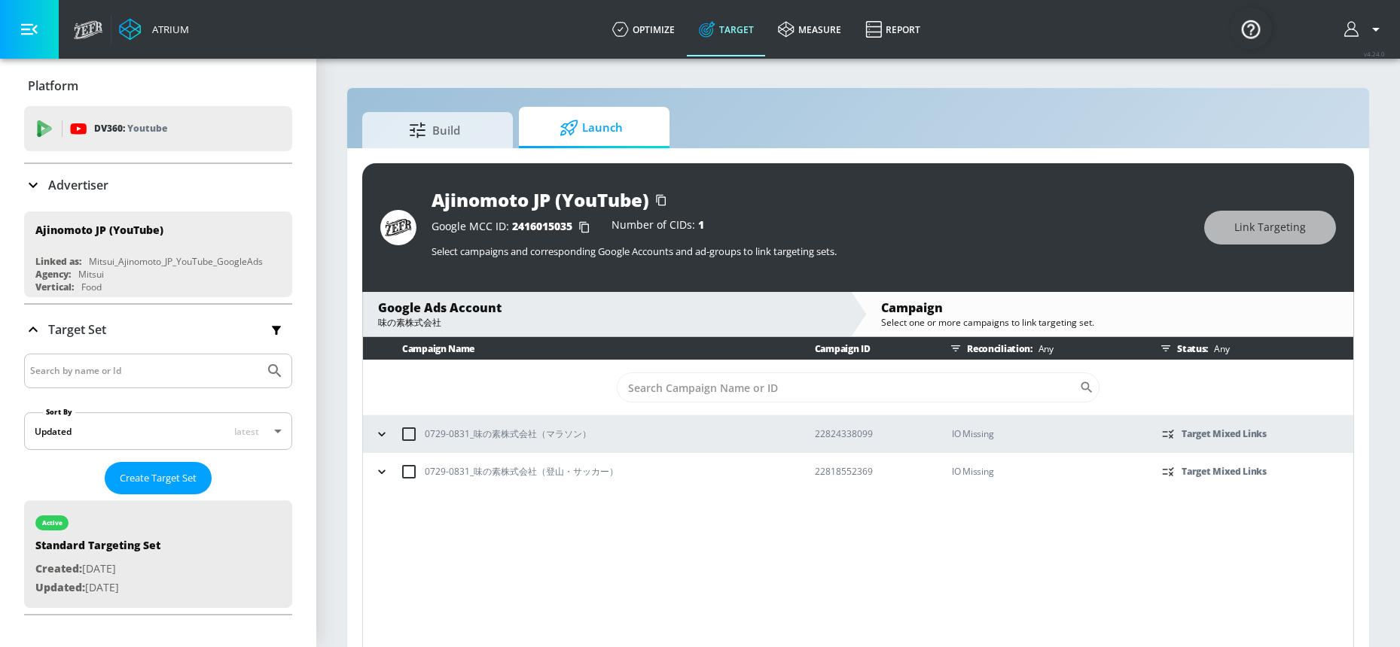
click at [382, 437] on icon "button" at bounding box center [381, 434] width 15 height 15
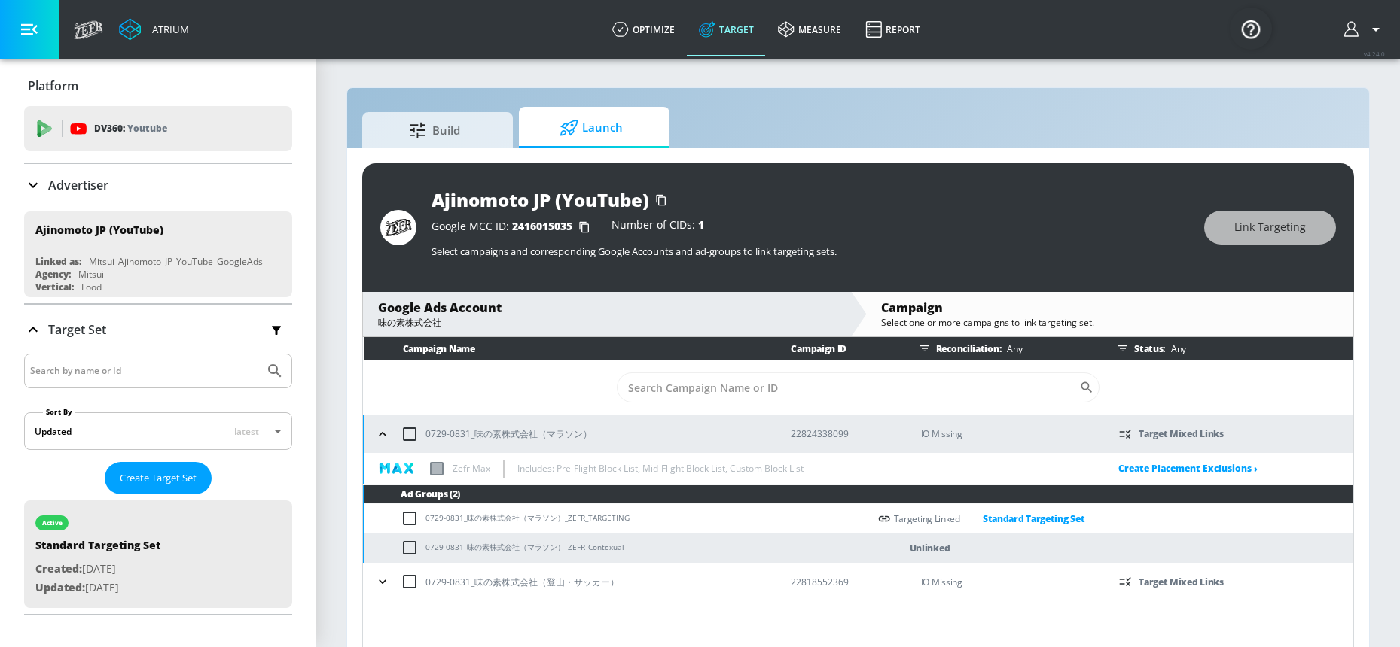
scroll to position [22, 0]
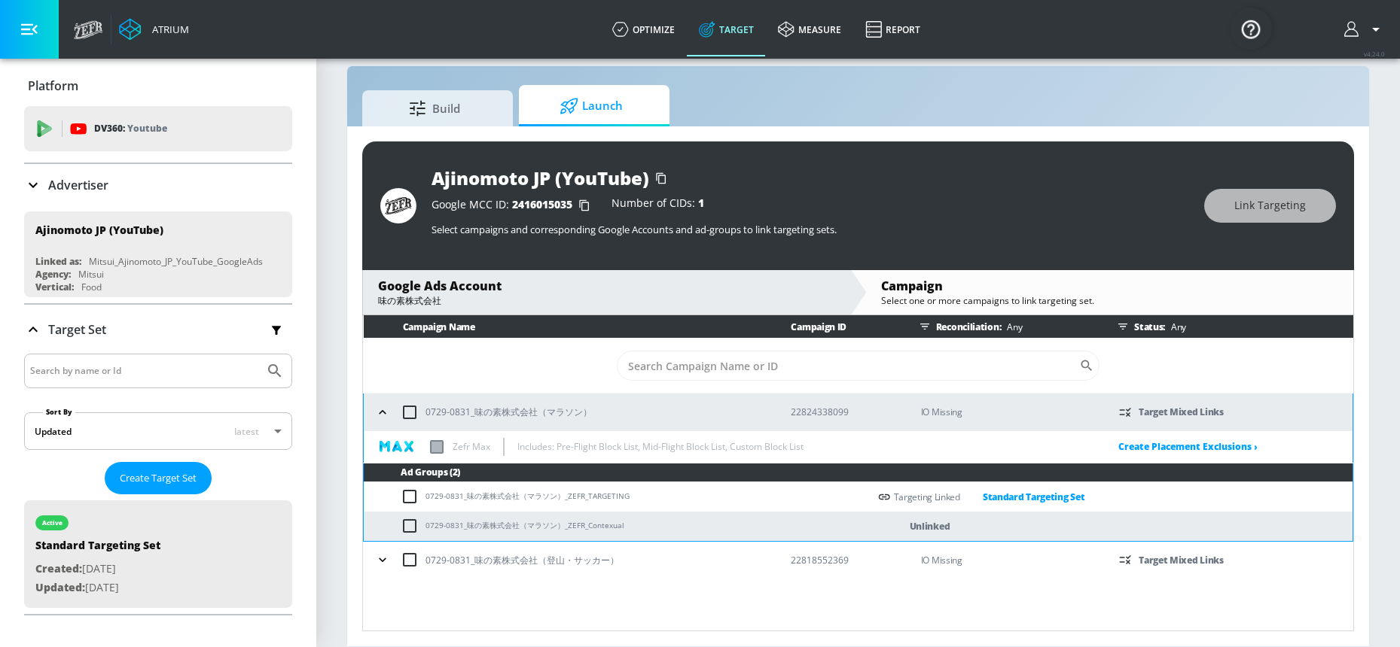
click at [379, 560] on icon "button" at bounding box center [382, 561] width 7 height 4
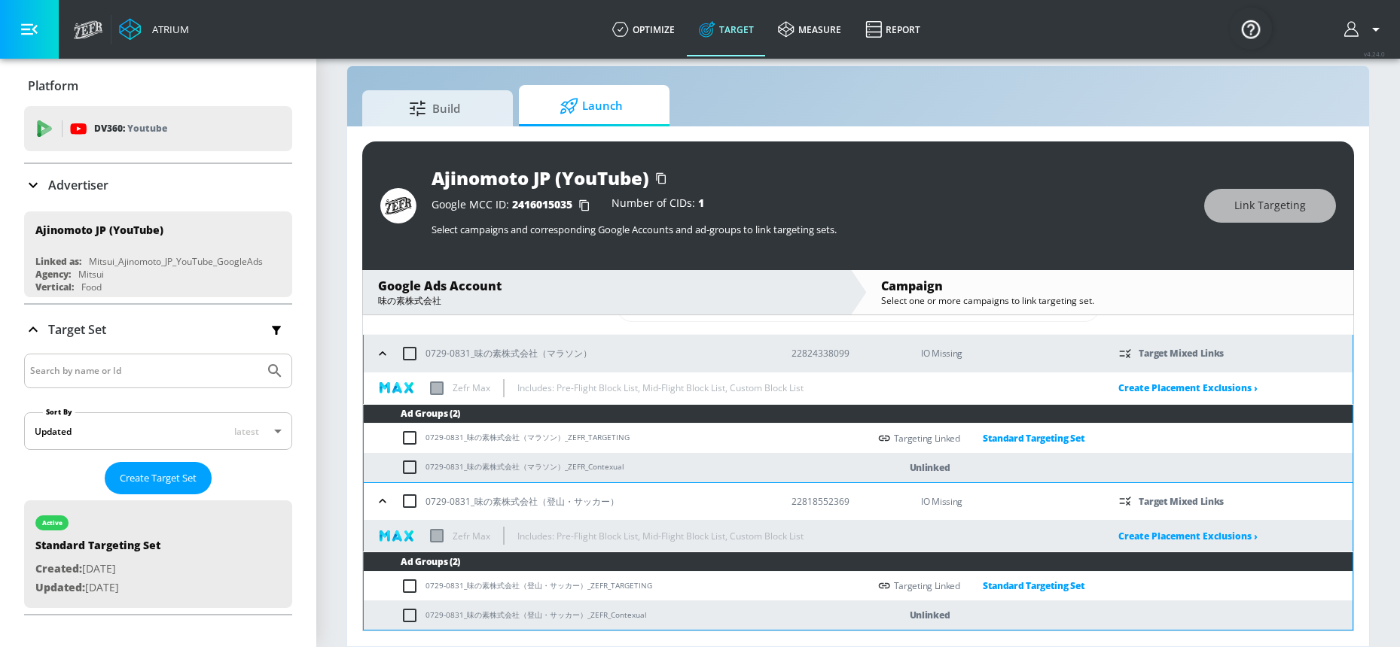
scroll to position [0, 0]
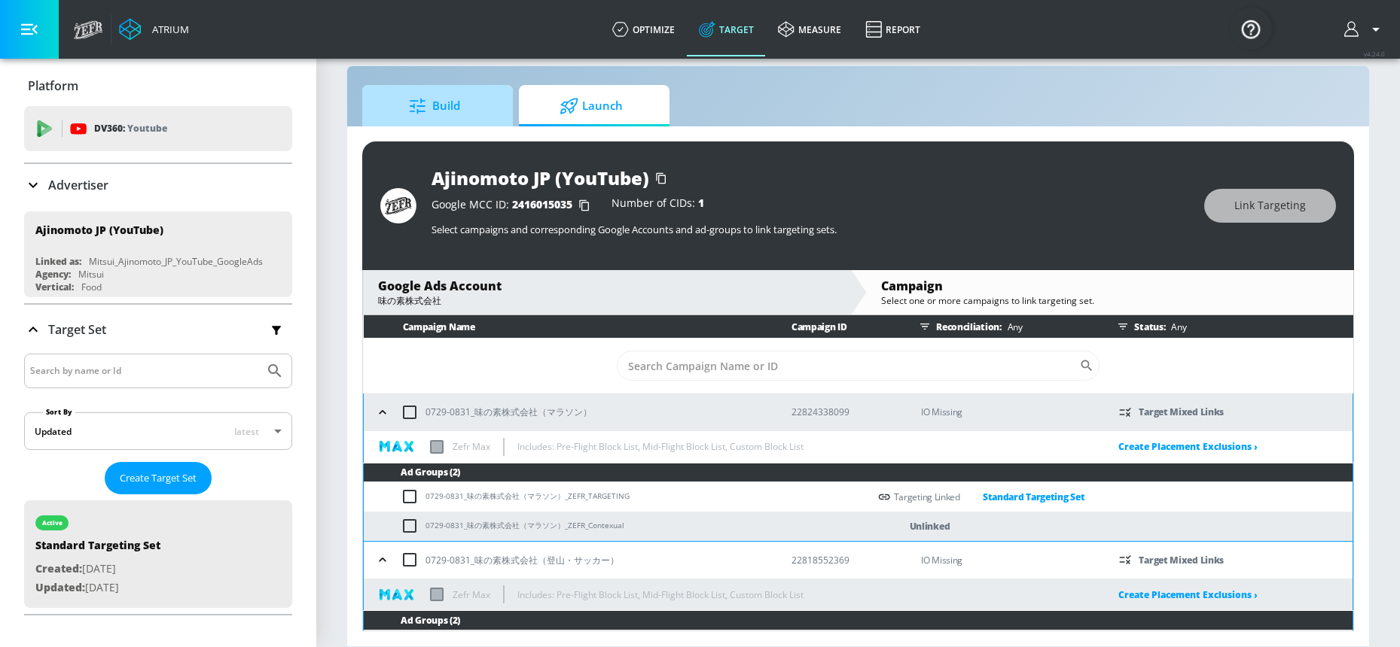
click at [451, 108] on span "Build" at bounding box center [434, 106] width 114 height 36
